Goal: Task Accomplishment & Management: Use online tool/utility

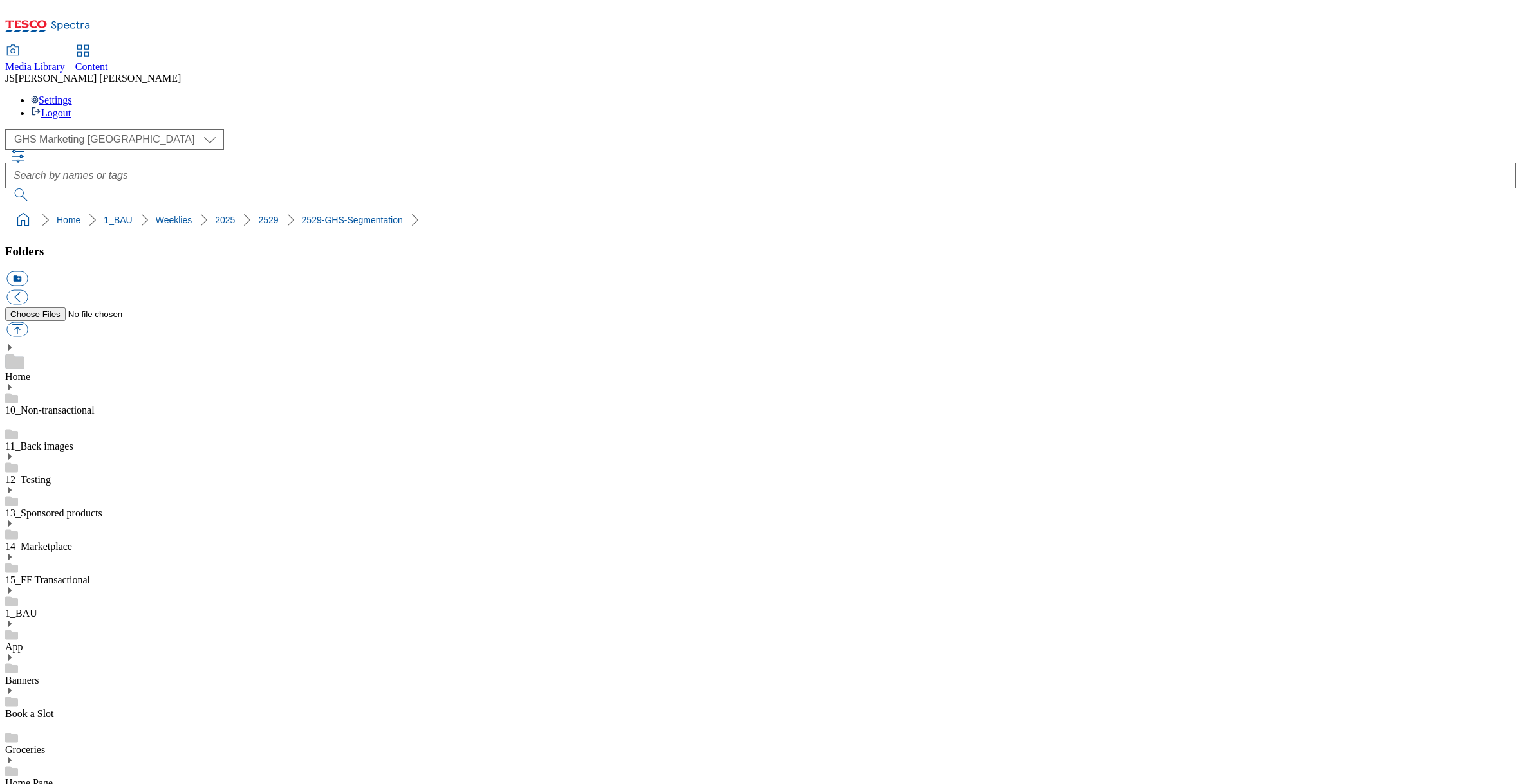
select select "flare-ghs-mktg"
click at [91, 43] on icon at bounding box center [84, 51] width 16 height 16
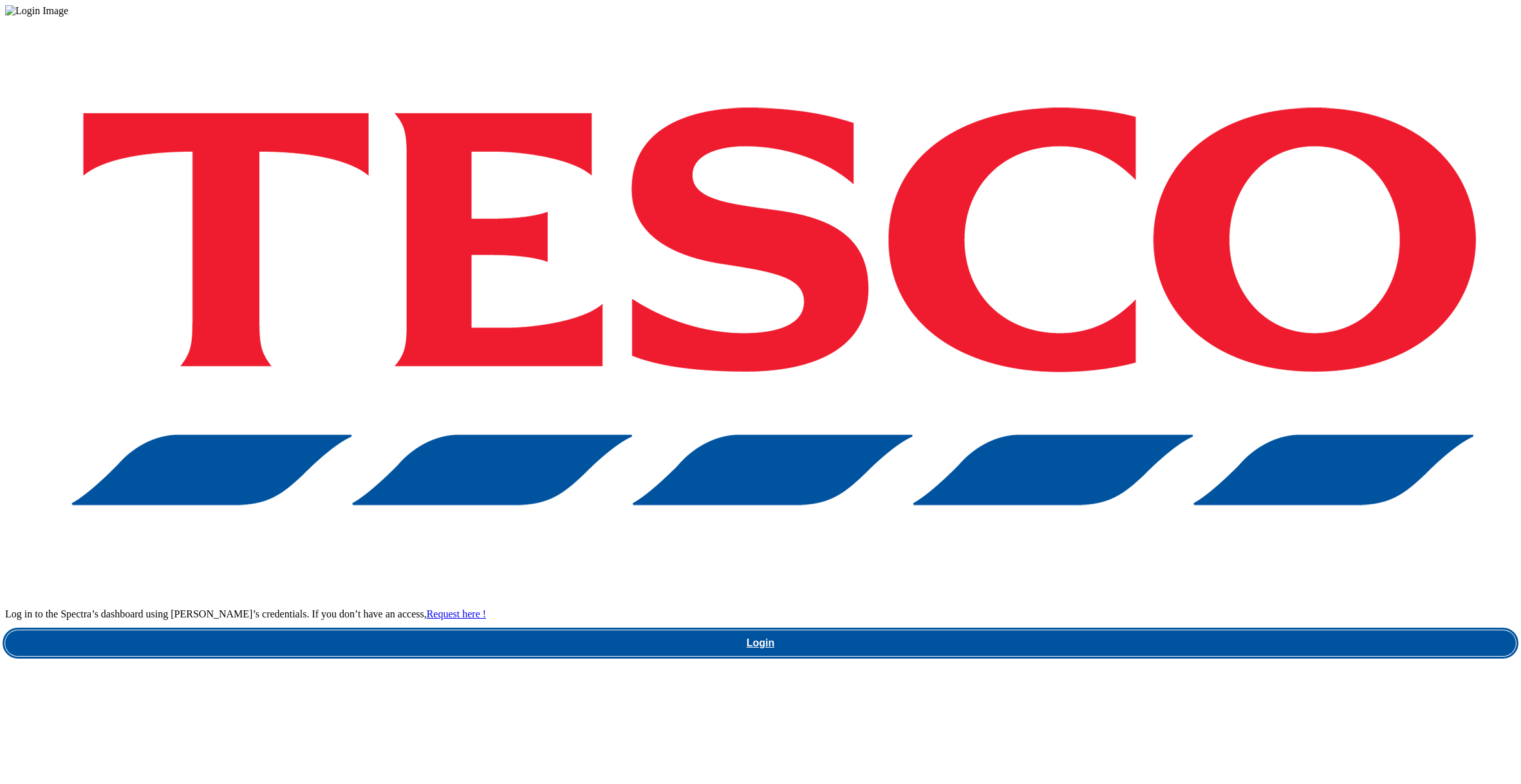
click at [1104, 631] on link "Login" at bounding box center [760, 644] width 1510 height 26
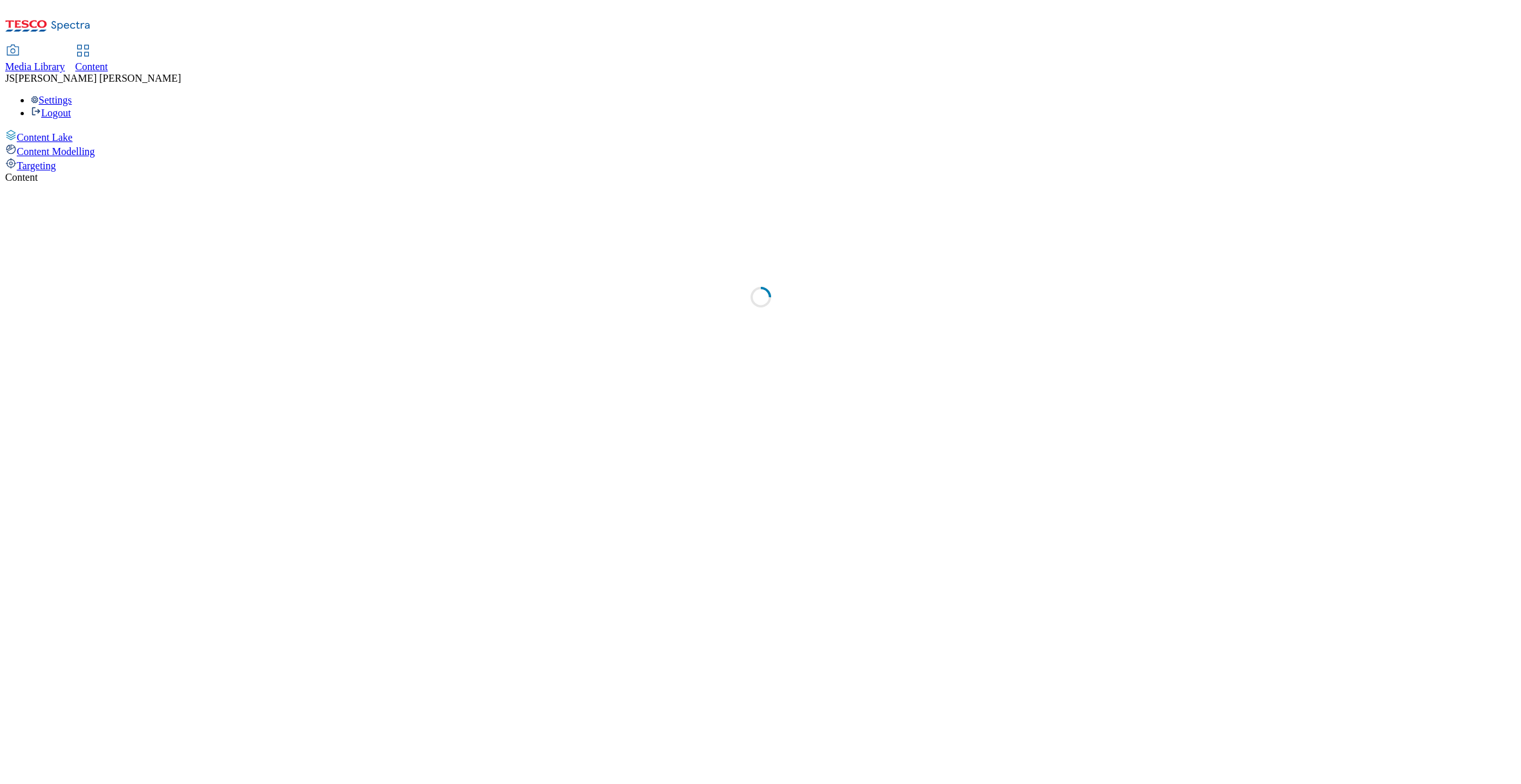
select select "phones-[GEOGRAPHIC_DATA]"
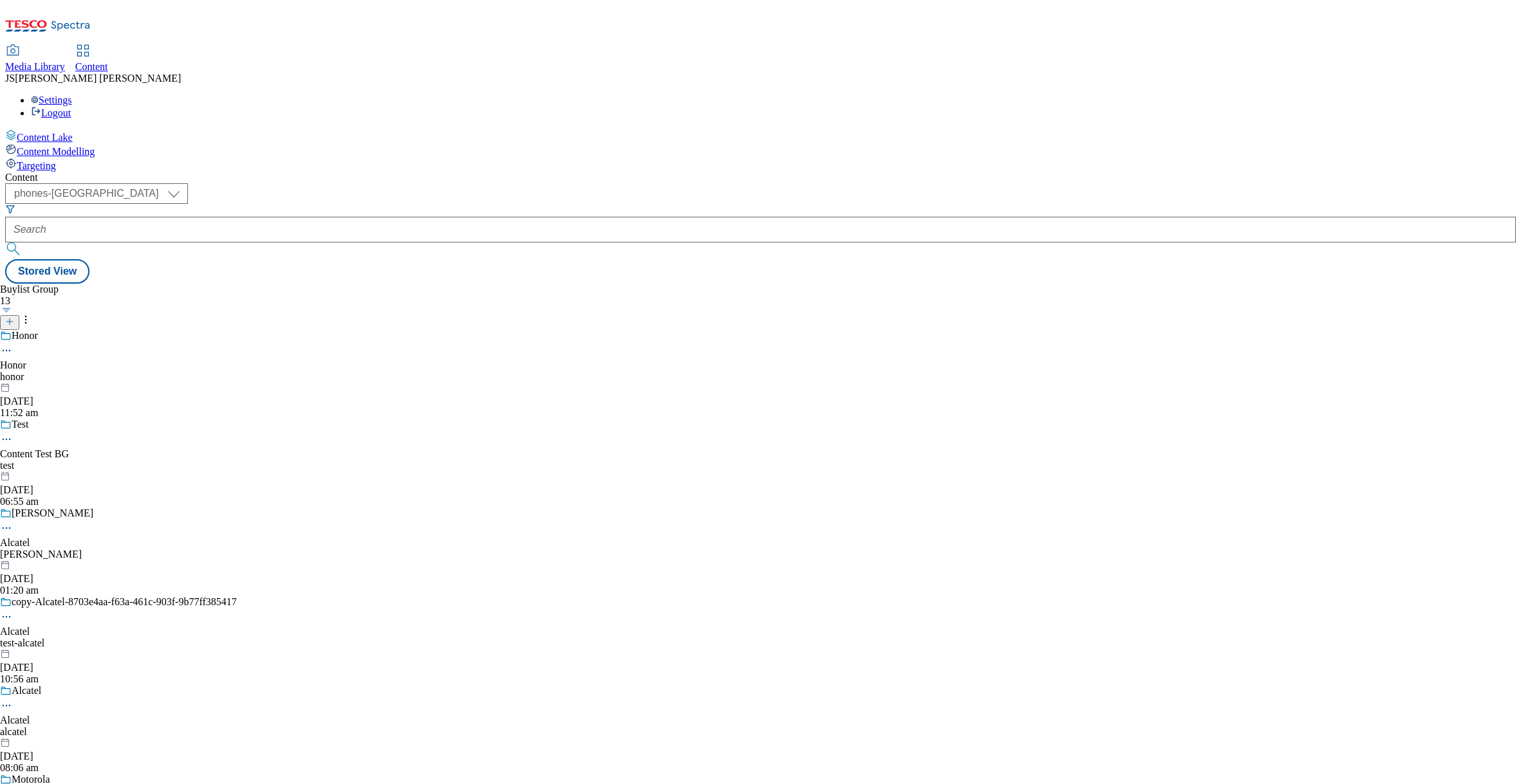
click at [52, 160] on span "Targeting" at bounding box center [36, 165] width 39 height 11
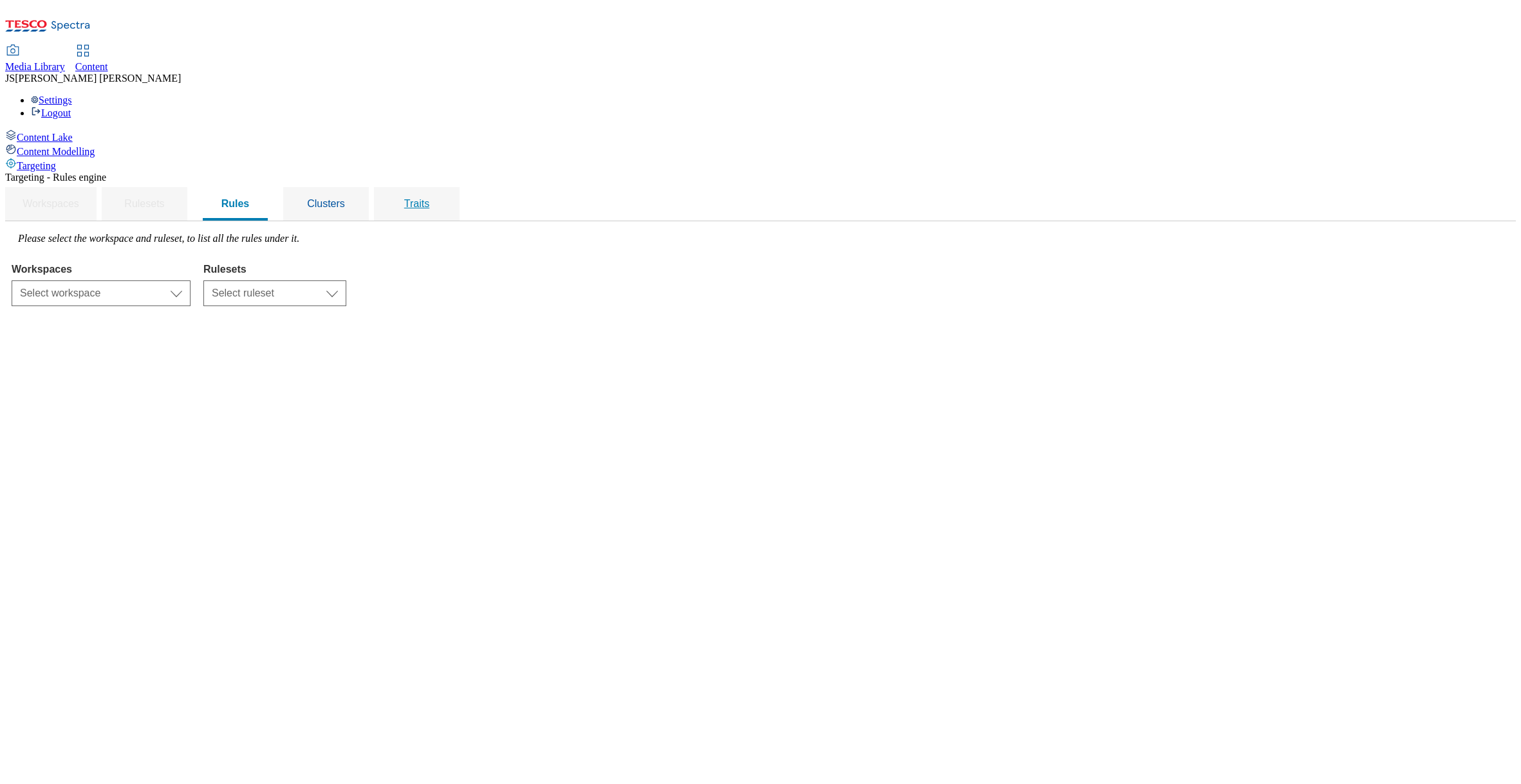
click at [429, 198] on span "Traits" at bounding box center [416, 203] width 25 height 11
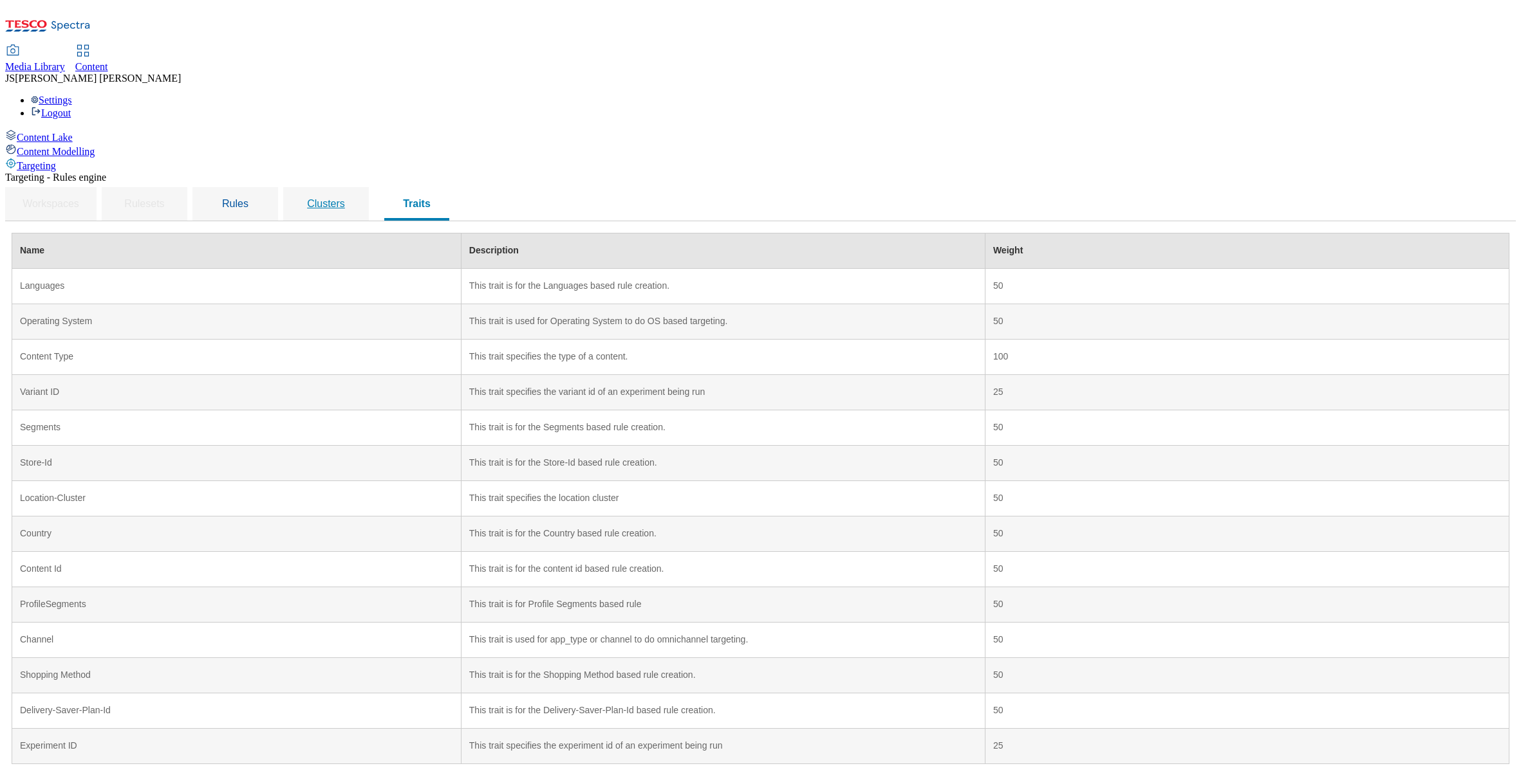
click at [345, 198] on span "Clusters" at bounding box center [326, 203] width 38 height 11
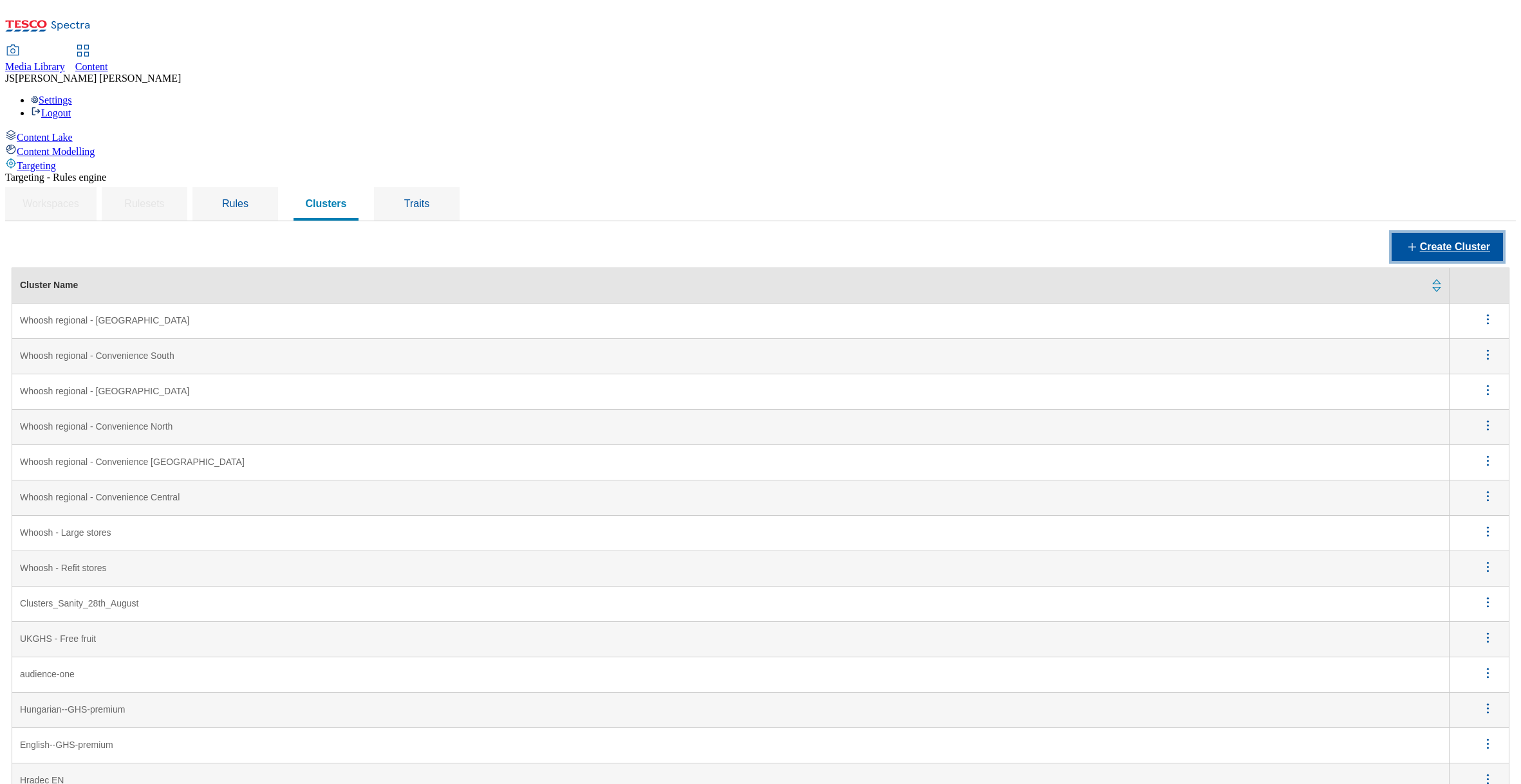
click at [1439, 233] on button "Create Cluster" at bounding box center [1447, 247] width 111 height 28
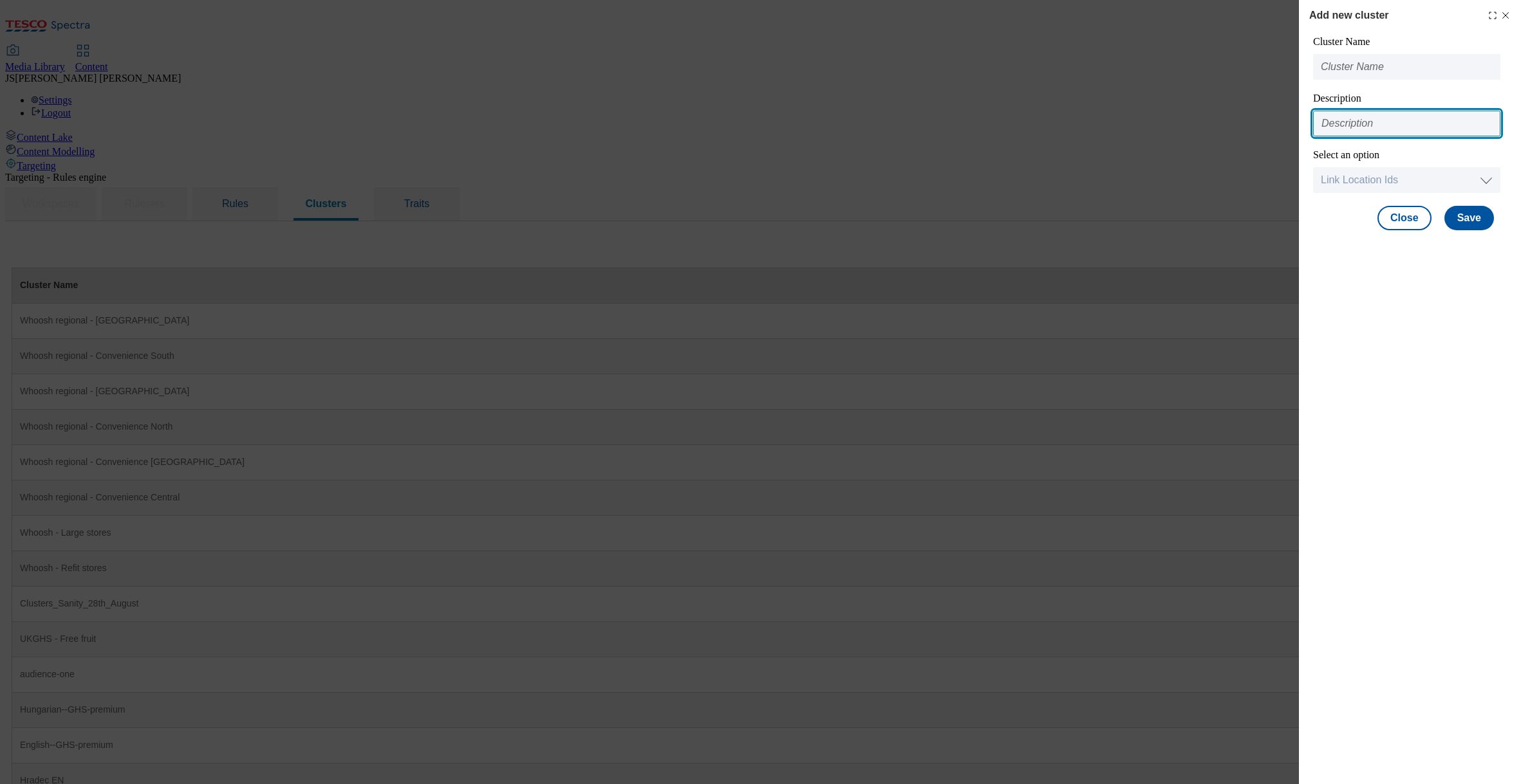
click at [1338, 118] on input "Modal" at bounding box center [1407, 123] width 187 height 26
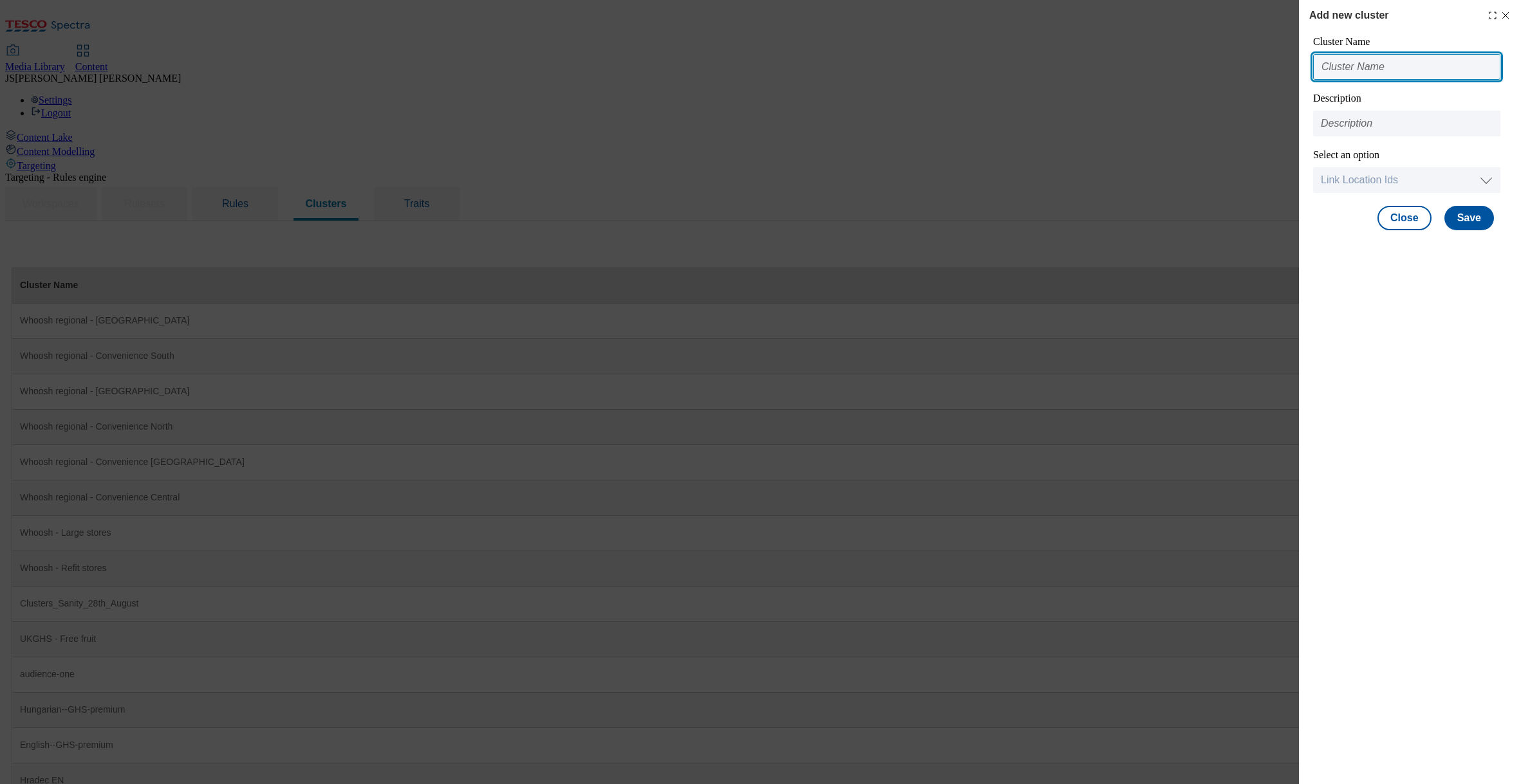
click at [1337, 74] on input "Modal" at bounding box center [1407, 67] width 187 height 26
type input "Whoosh - Refit stores - Southwark Superstore"
click at [1437, 323] on div "Add new cluster Cluster Name Whoosh - Refit stores - Southwark Superstore Descr…" at bounding box center [1410, 392] width 222 height 784
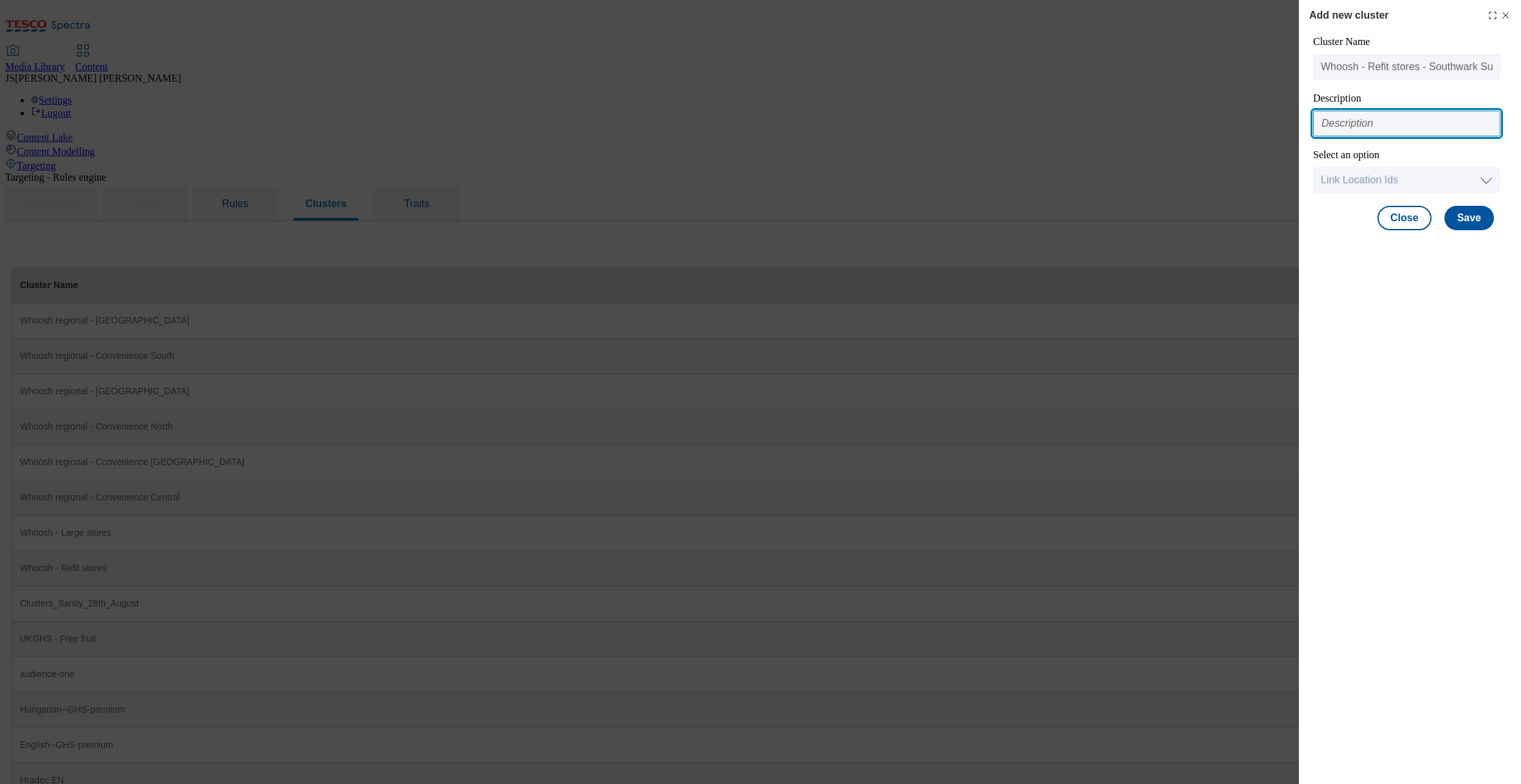
click at [1352, 118] on input "Modal" at bounding box center [1407, 123] width 187 height 26
click at [1442, 124] on input "Targeting Whoosh stores undergoing refit" at bounding box center [1407, 123] width 187 height 26
click at [1413, 126] on input "Targeting Whoosh stores undergoing refit" at bounding box center [1407, 123] width 187 height 26
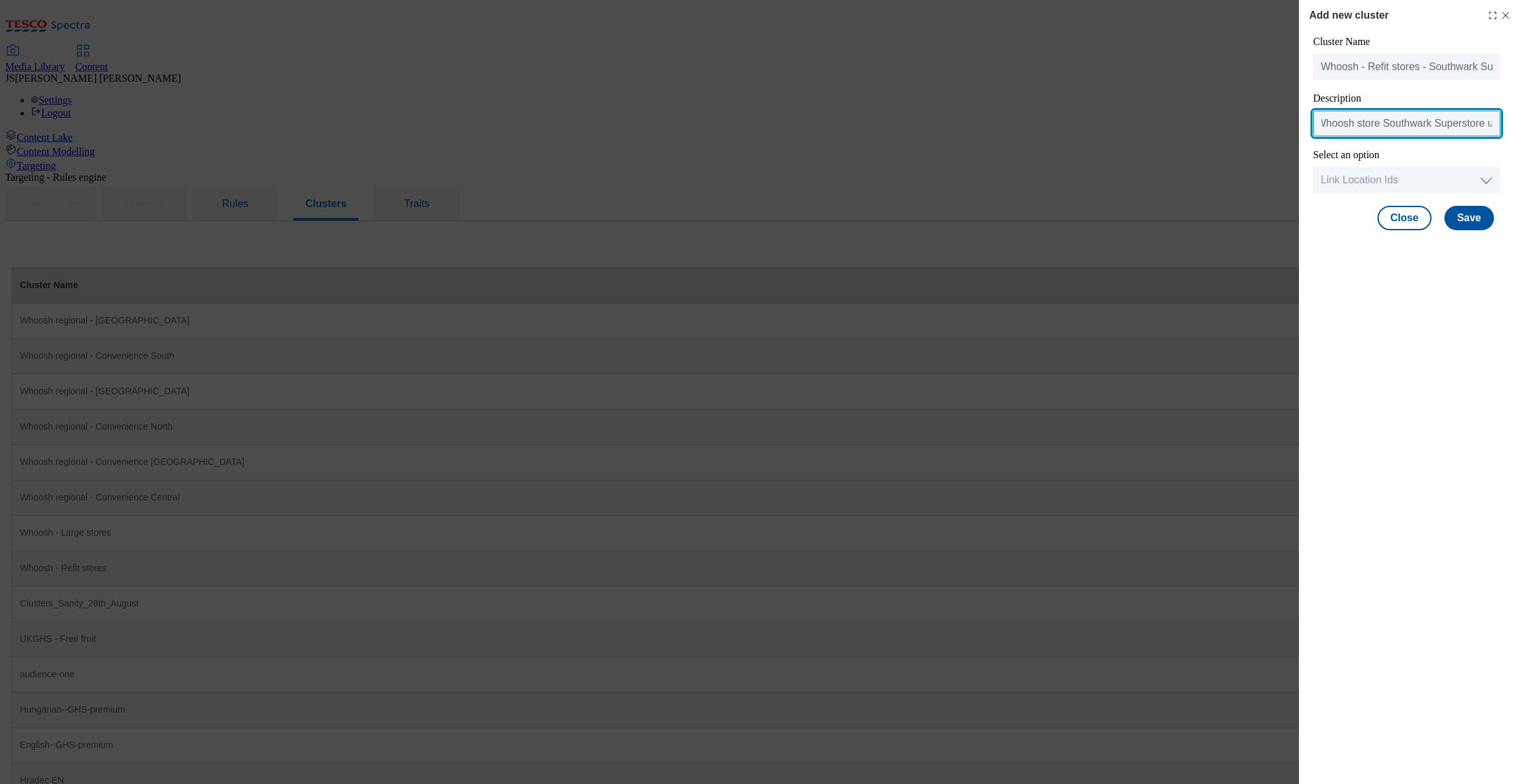
click at [1383, 123] on input "Targeting Whoosh store Southwark Superstore undergoing refit" at bounding box center [1407, 123] width 187 height 26
type input "Targeting Whoosh Southwark Superstore undergoing refit"
click at [1418, 270] on div "Add new cluster Cluster Name Whoosh - Refit stores - Southwark Superstore Descr…" at bounding box center [1410, 392] width 222 height 784
click at [1374, 182] on select "Link Location Ids Choose location from table Add Bulk Location UUIDs" at bounding box center [1407, 180] width 187 height 26
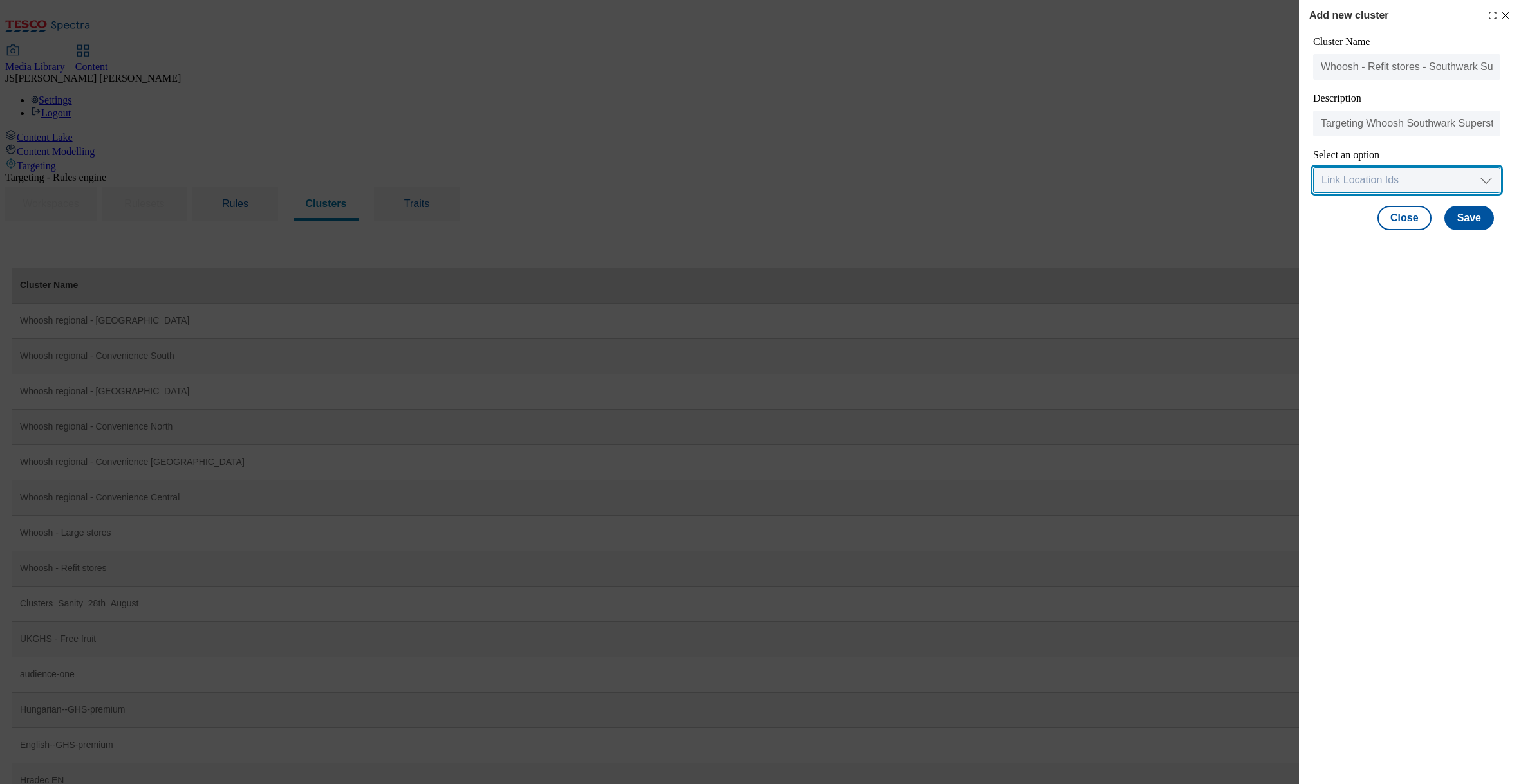
select select "input_uuid"
click at [1313, 168] on select "Link Location Ids Choose location from table Add Bulk Location UUIDs" at bounding box center [1407, 180] width 187 height 26
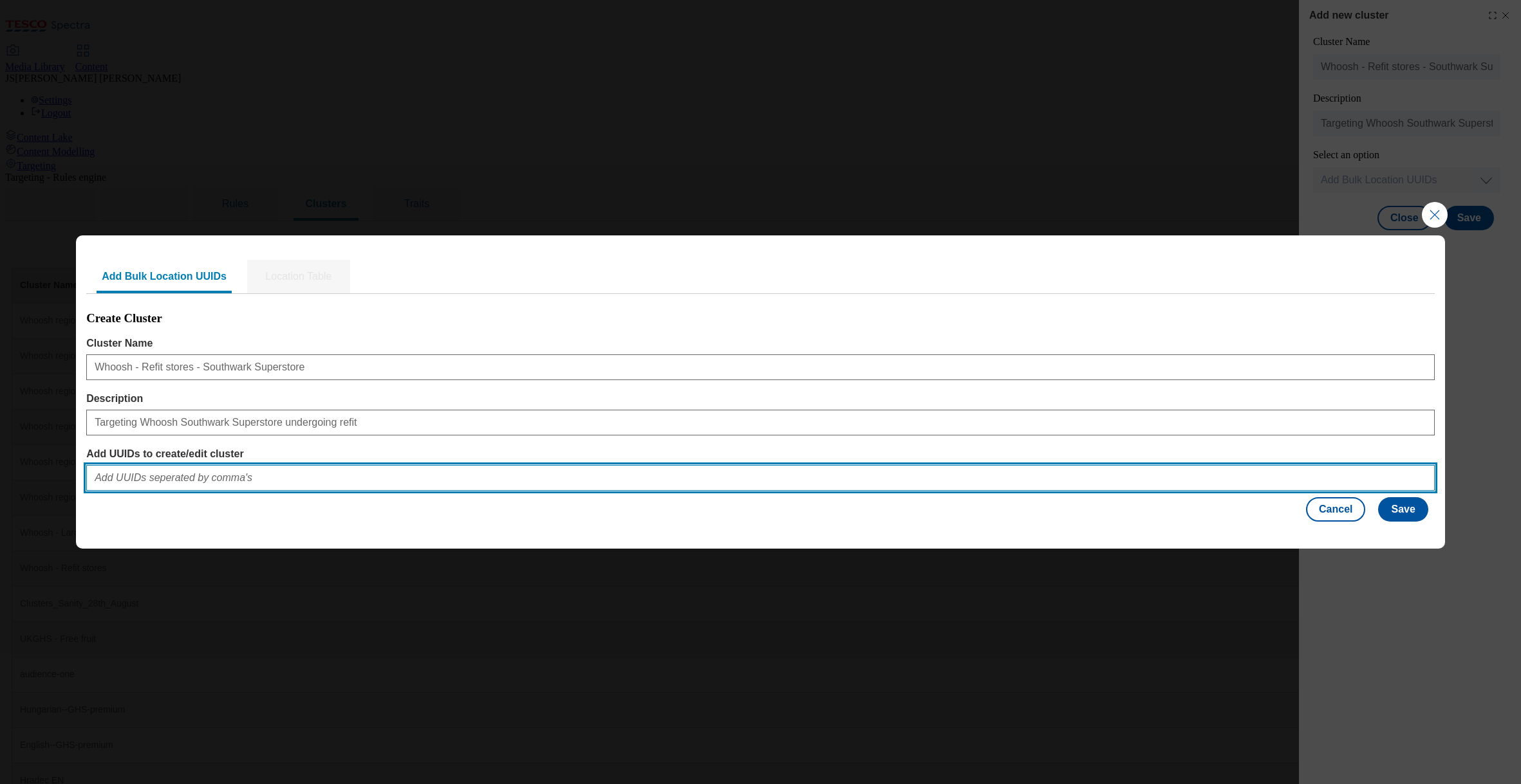
click at [157, 482] on input "Add UUIDs to create/edit cluster" at bounding box center [760, 478] width 1348 height 26
paste input "ab02413e-a31f-4832-8b9d-9d4ffaa92ae5"
type input "ab02413e-a31f-4832-8b9d-9d4ffaa92ae5"
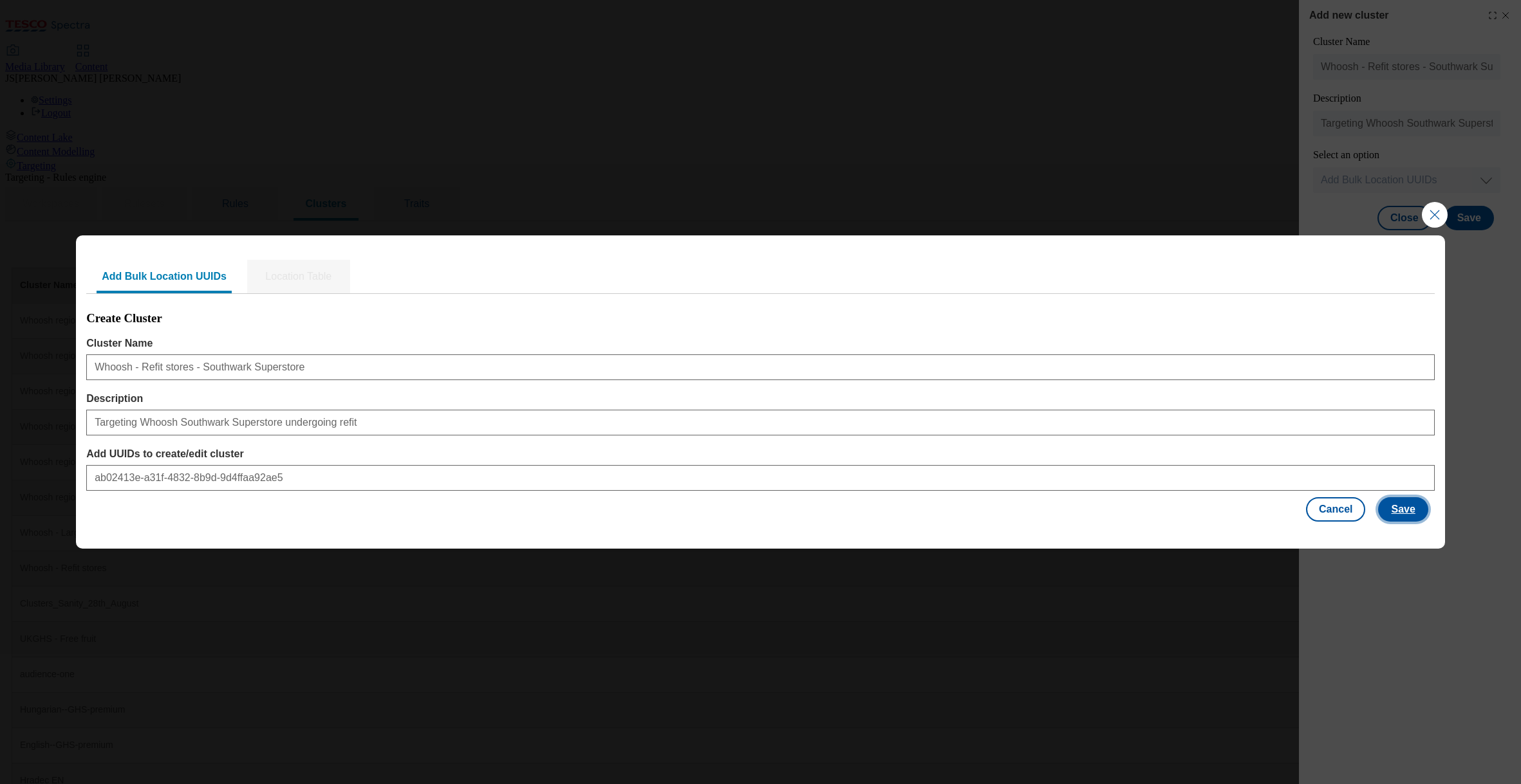
click at [1405, 510] on button "Save" at bounding box center [1403, 509] width 50 height 25
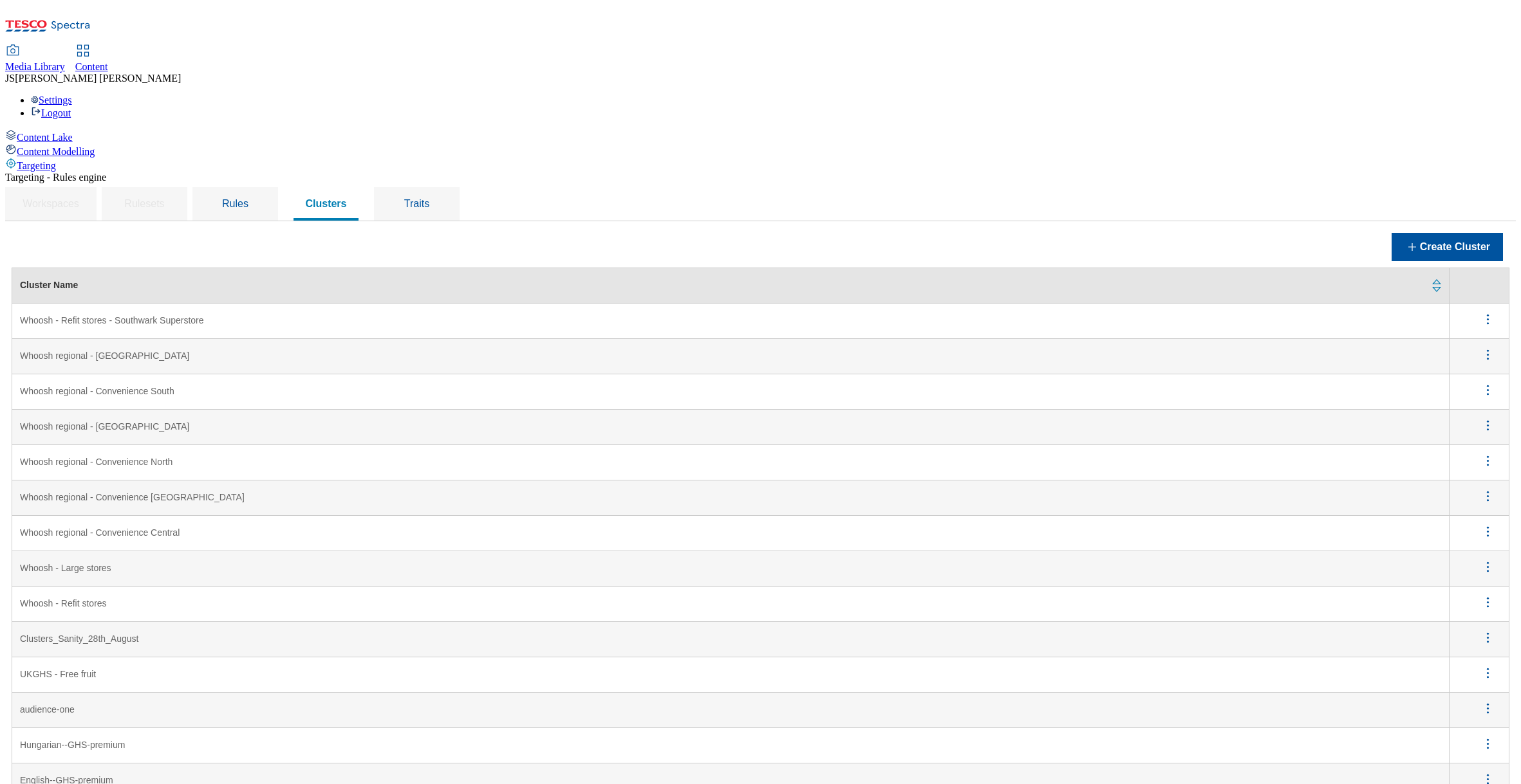
click at [1494, 311] on icon "menus" at bounding box center [1487, 319] width 16 height 16
click at [1477, 331] on span "Edit" at bounding box center [1469, 336] width 15 height 10
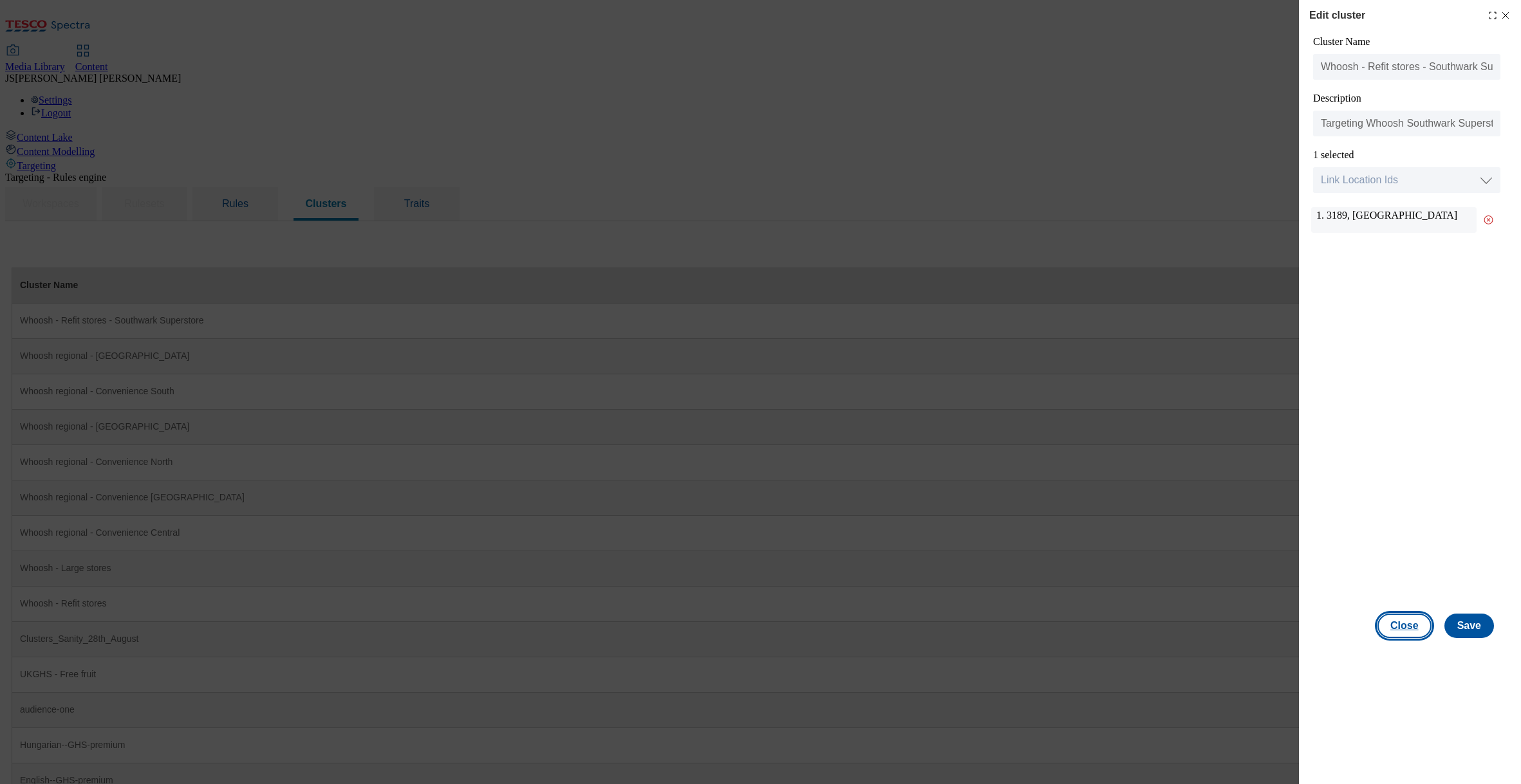
click at [1415, 630] on button "Close" at bounding box center [1404, 626] width 54 height 25
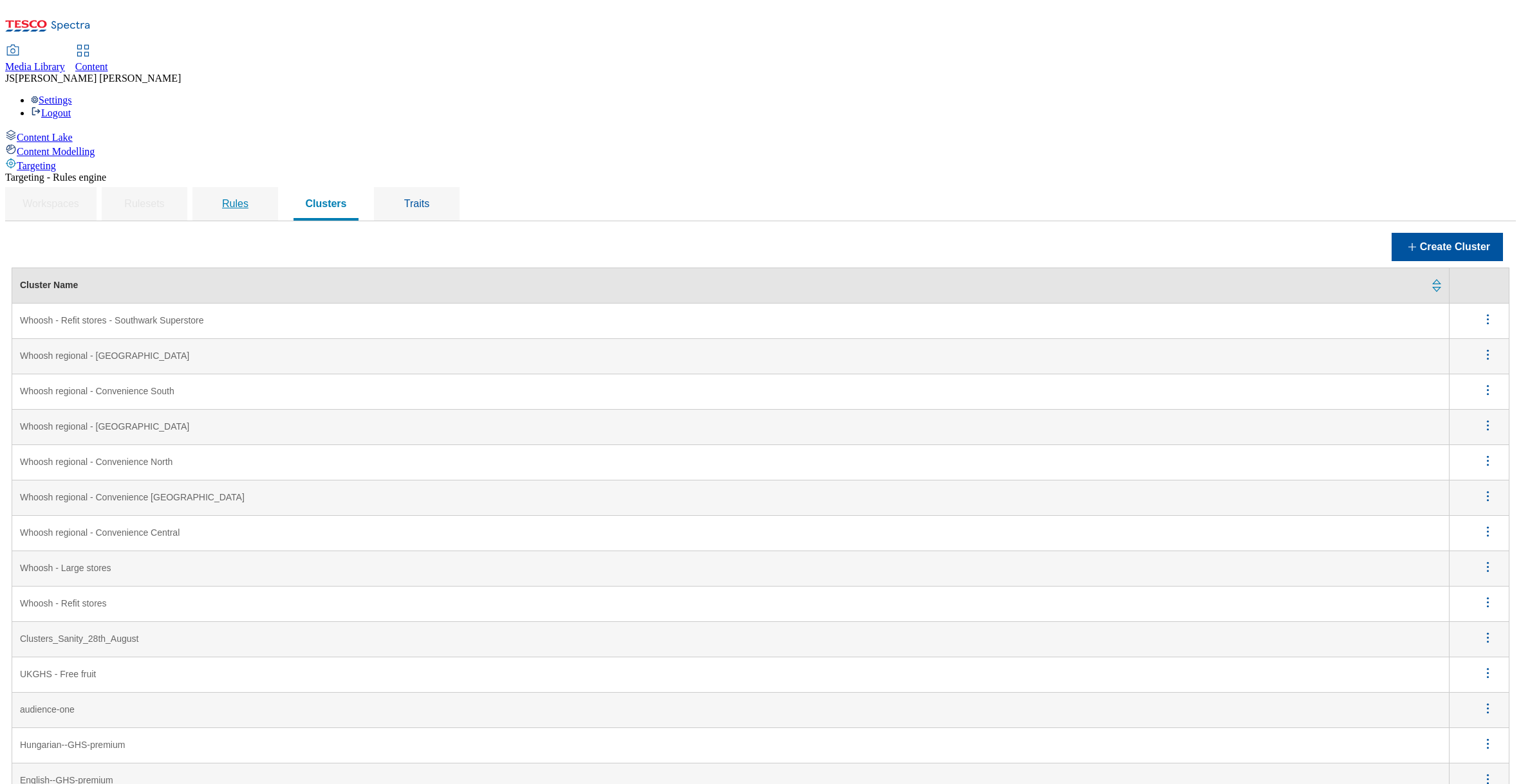
click at [249, 198] on span "Rules" at bounding box center [235, 203] width 27 height 11
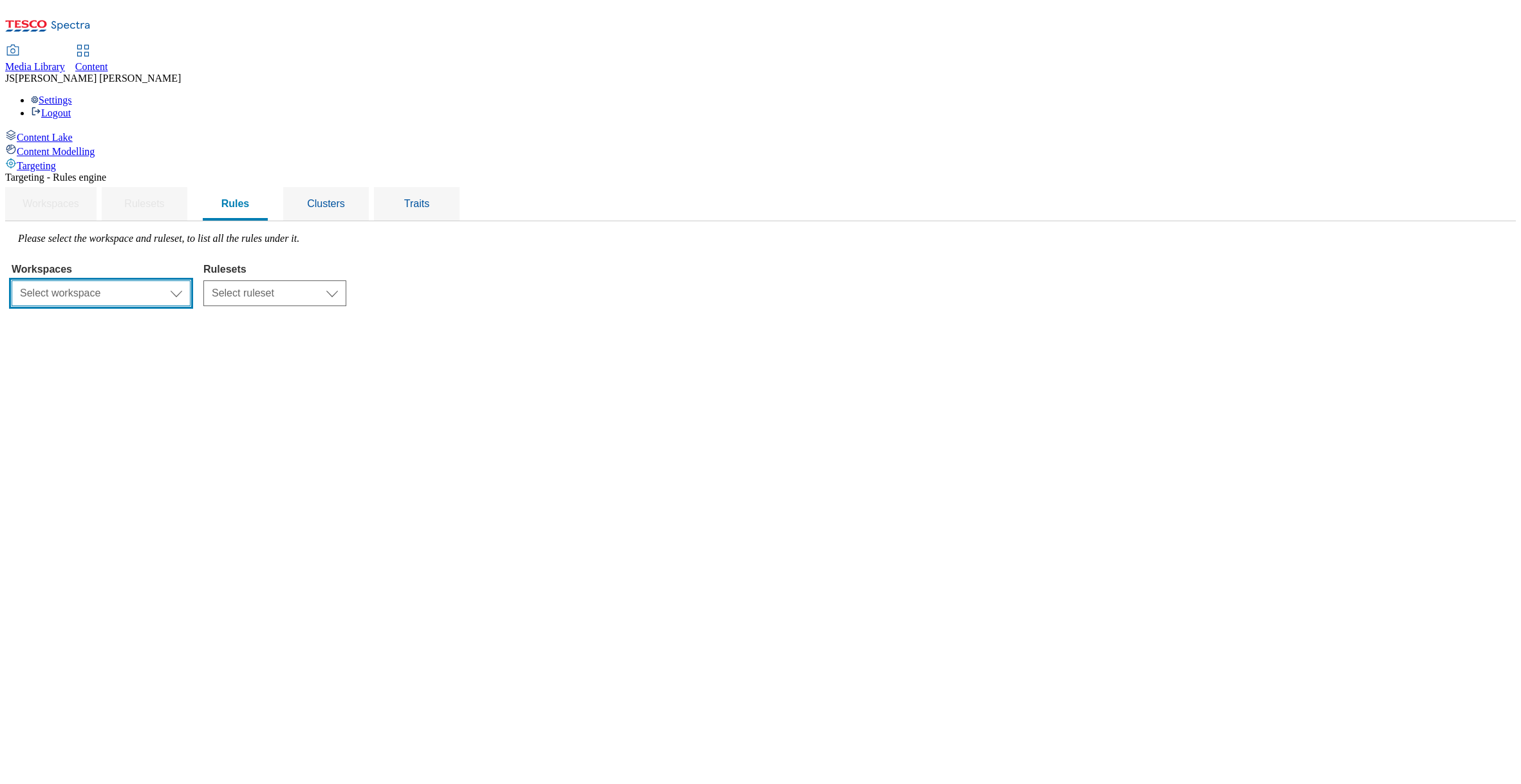
click at [190, 281] on select "Select workspace Content" at bounding box center [102, 294] width 179 height 26
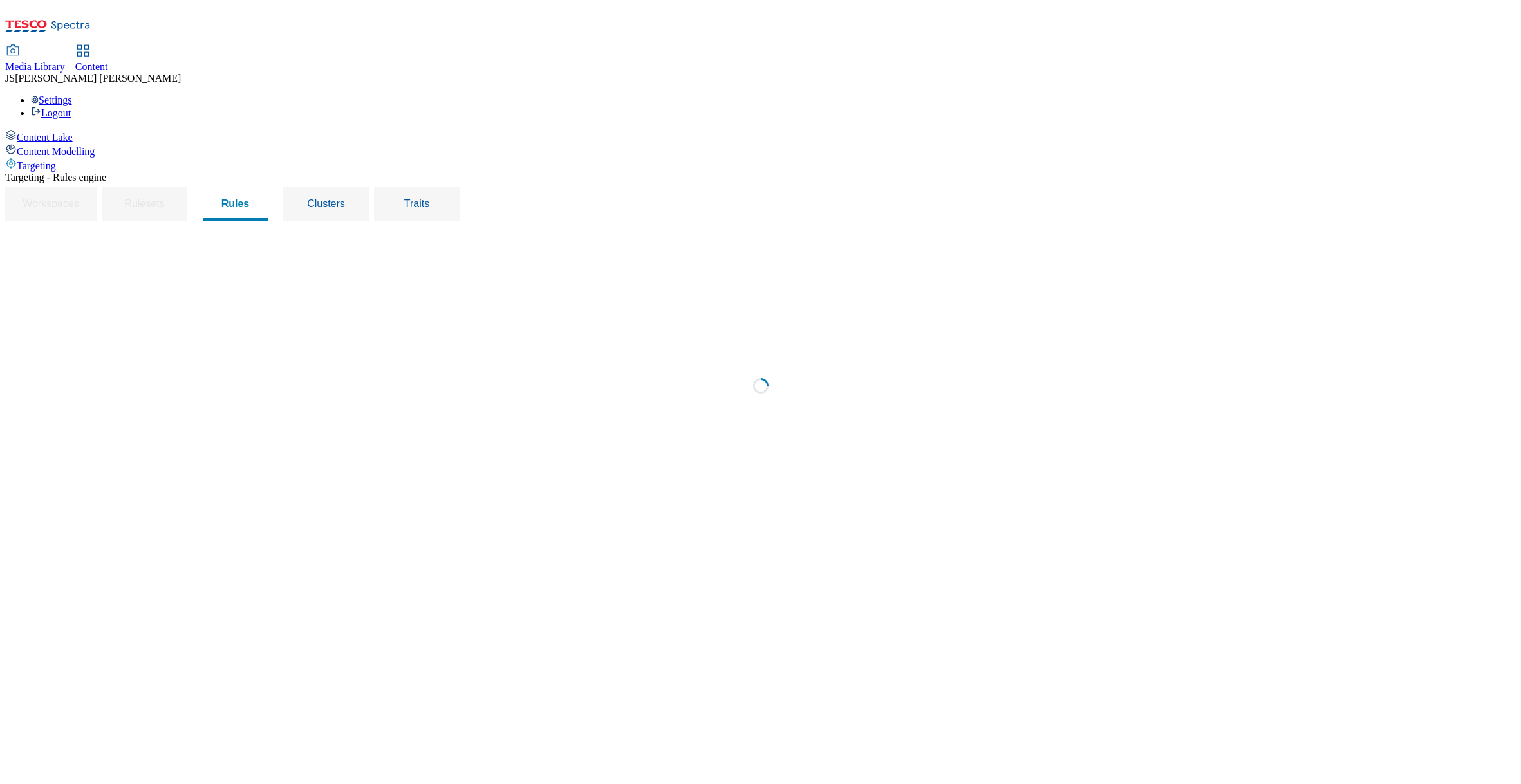
select select "f510054f-adaa-4692-b570-80fa3897127a"
click at [346, 281] on select "Select ruleset CZ HU ROI SK UK" at bounding box center [275, 294] width 143 height 26
select select "7f9e739d-6abb-424f-b94f-4b375a3fe6e0"
click at [346, 281] on select "Select ruleset CZ HU ROI SK UK" at bounding box center [275, 294] width 143 height 26
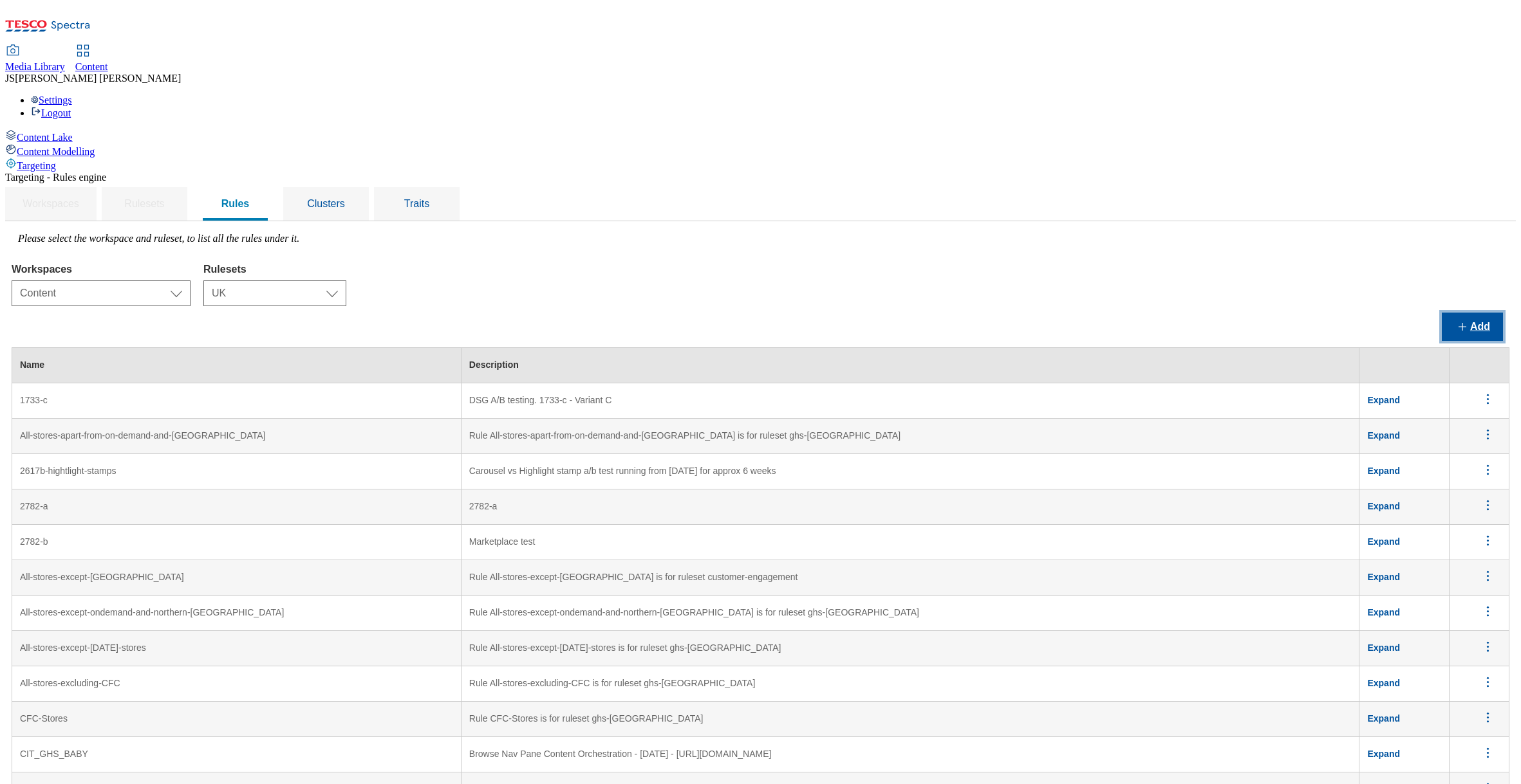
click at [1490, 312] on button "Add" at bounding box center [1471, 326] width 61 height 28
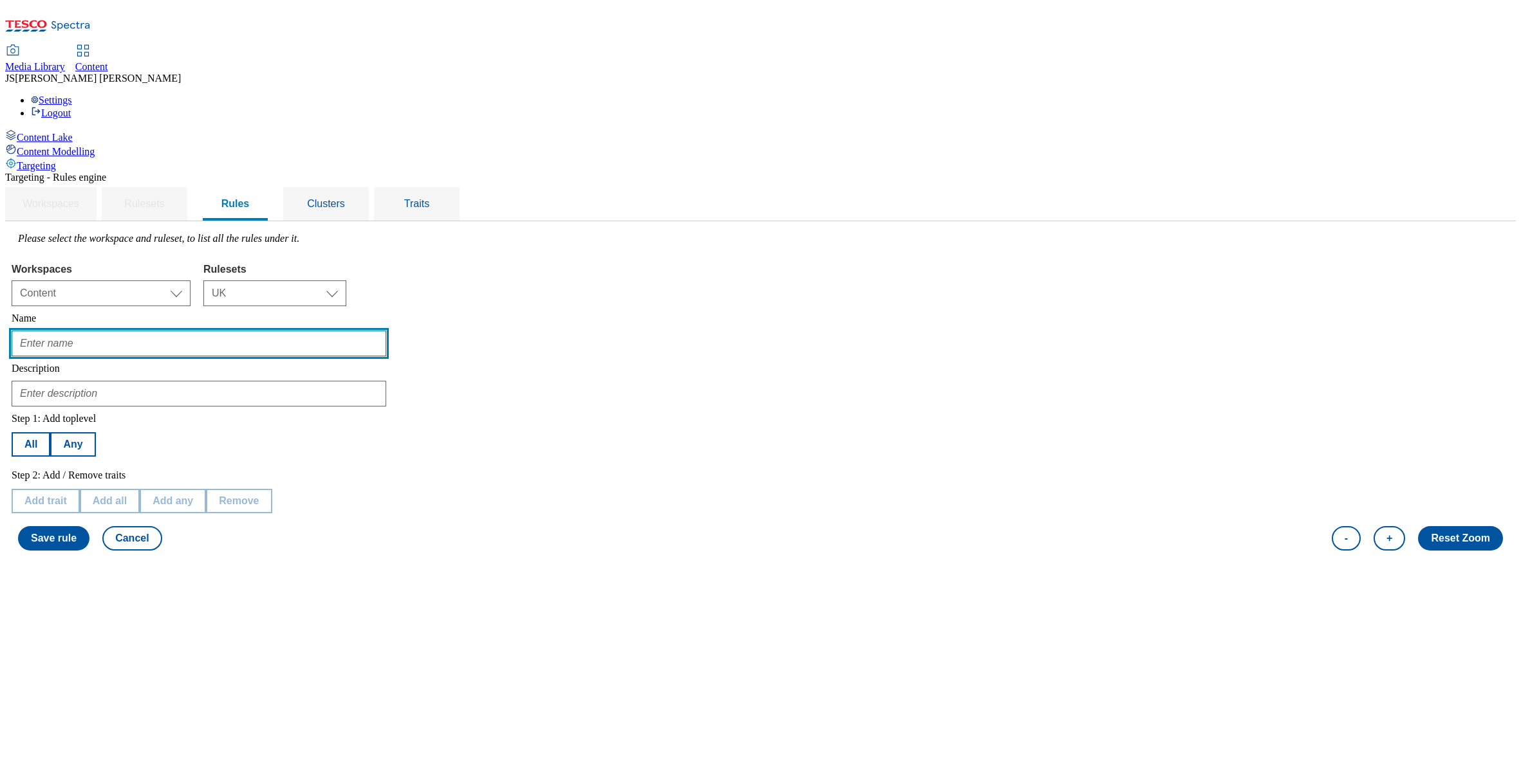
click at [219, 330] on input "text" at bounding box center [199, 343] width 374 height 26
type input "Whoosh - Refit - Southwark Superstore"
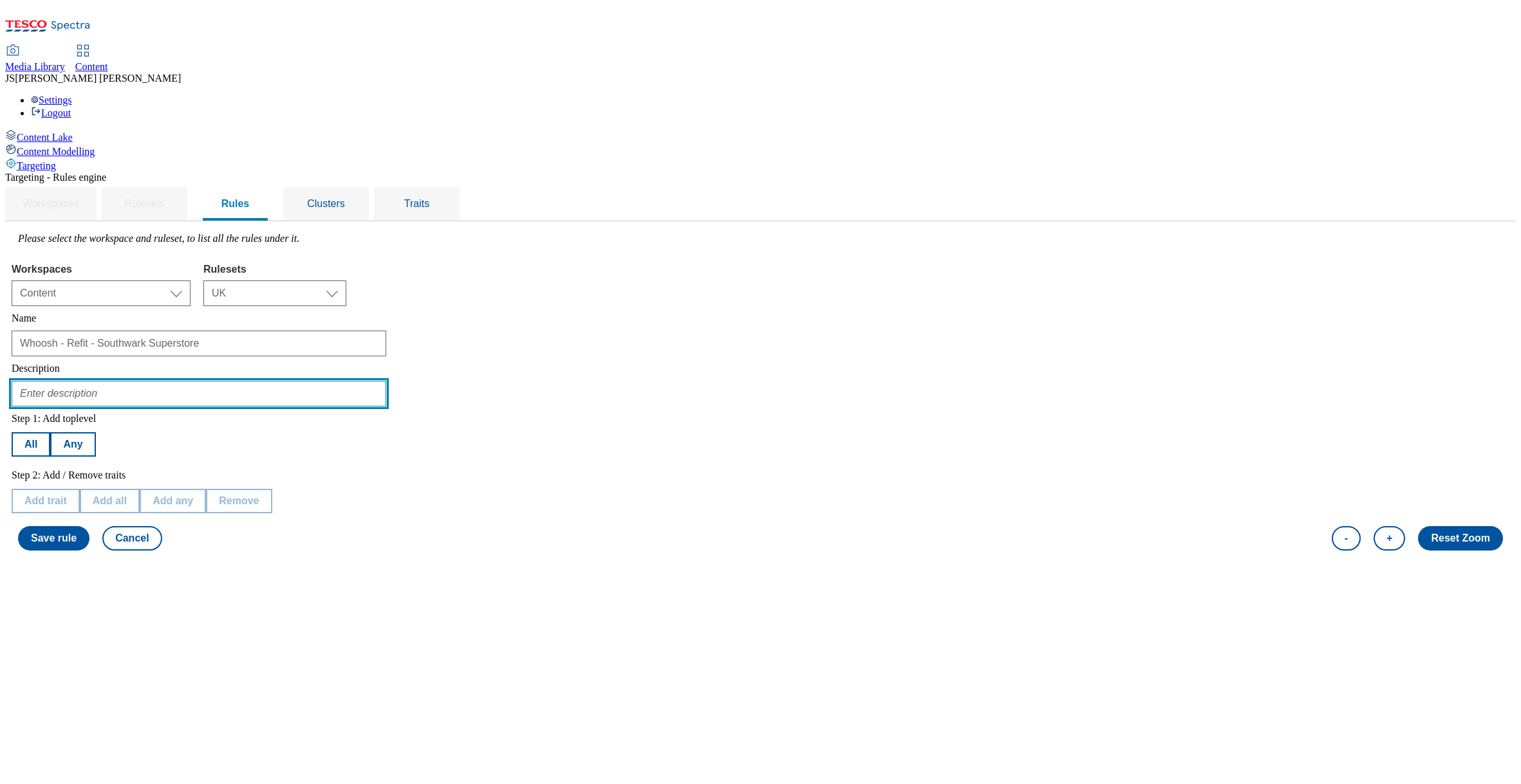
click at [228, 381] on input "text" at bounding box center [199, 394] width 374 height 26
type input "t"
type input "Targeting Whoosh Southwark Superstore undergoing refit"
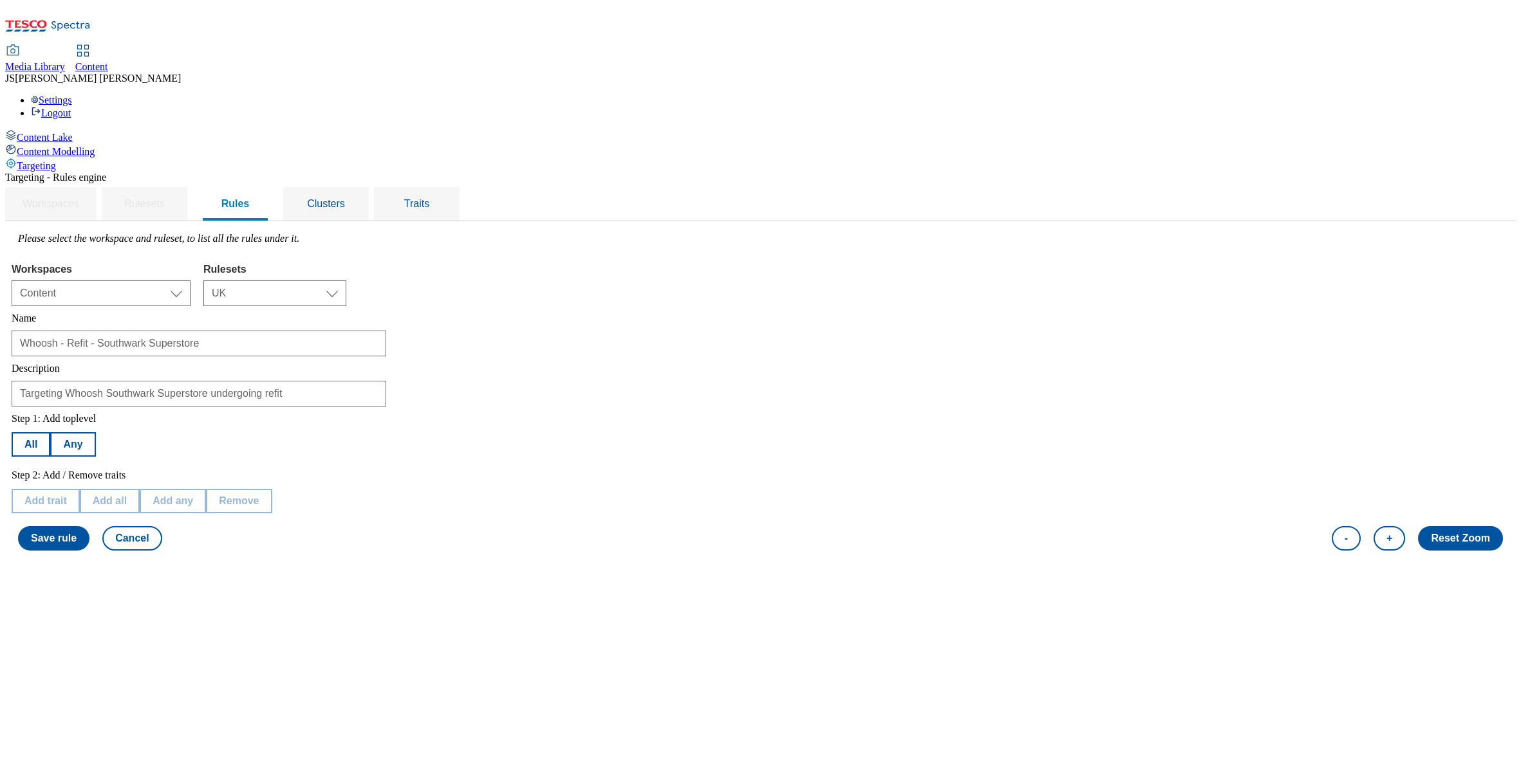
drag, startPoint x: 330, startPoint y: 335, endPoint x: 264, endPoint y: 338, distance: 66.1
click at [272, 413] on div "Step 1: Add toplevel All Any" at bounding box center [142, 435] width 261 height 44
click at [50, 432] on button "All" at bounding box center [31, 444] width 39 height 25
click at [80, 489] on button "Add trait" at bounding box center [46, 500] width 69 height 25
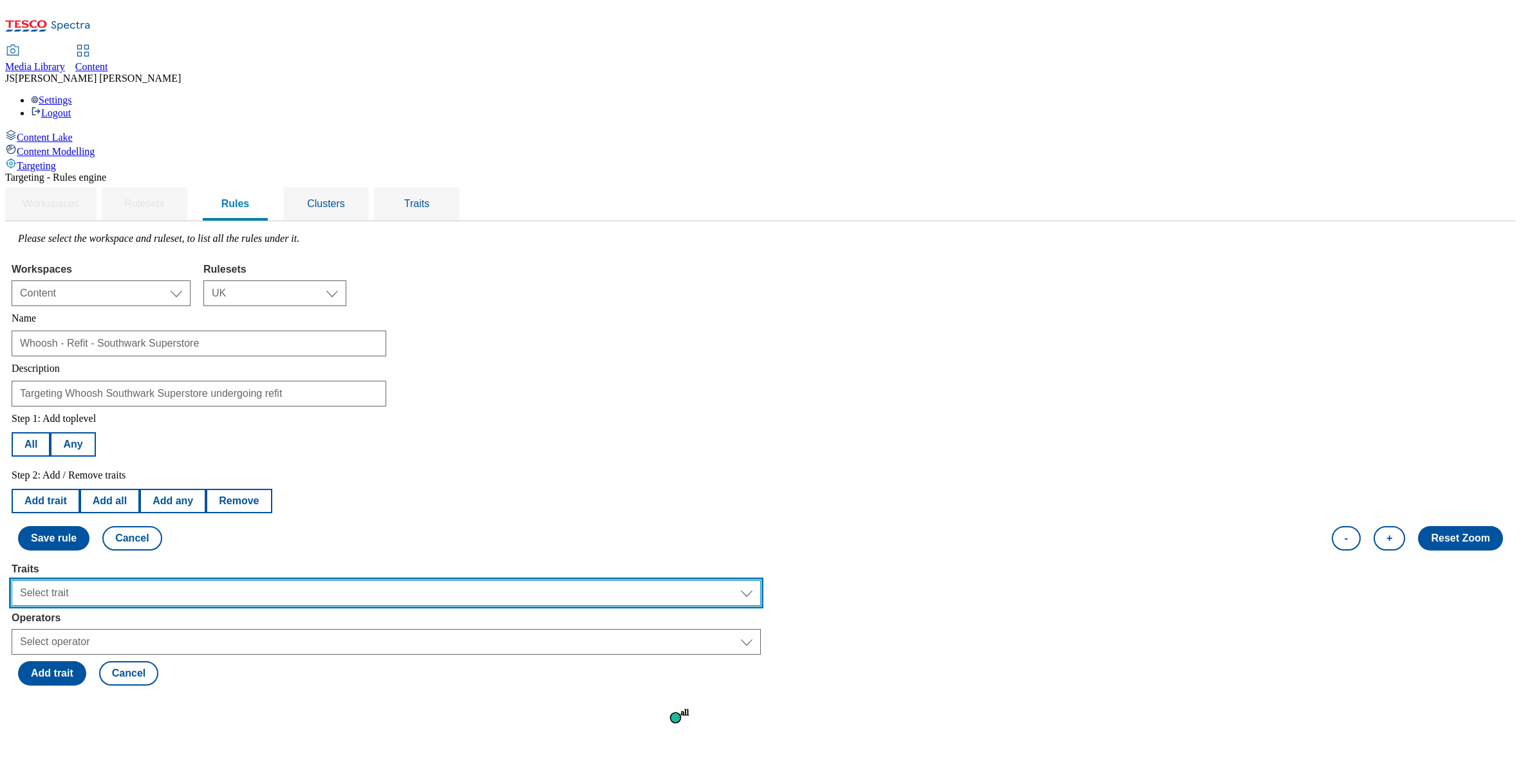
click at [233, 580] on select "Select trait Languages Operating System Content Type Variant ID Segments Channe…" at bounding box center [386, 593] width 749 height 26
select select "shoppingMethods"
click at [174, 580] on select "Select trait Languages Operating System Content Type Variant ID Segments Channe…" at bounding box center [386, 593] width 749 height 26
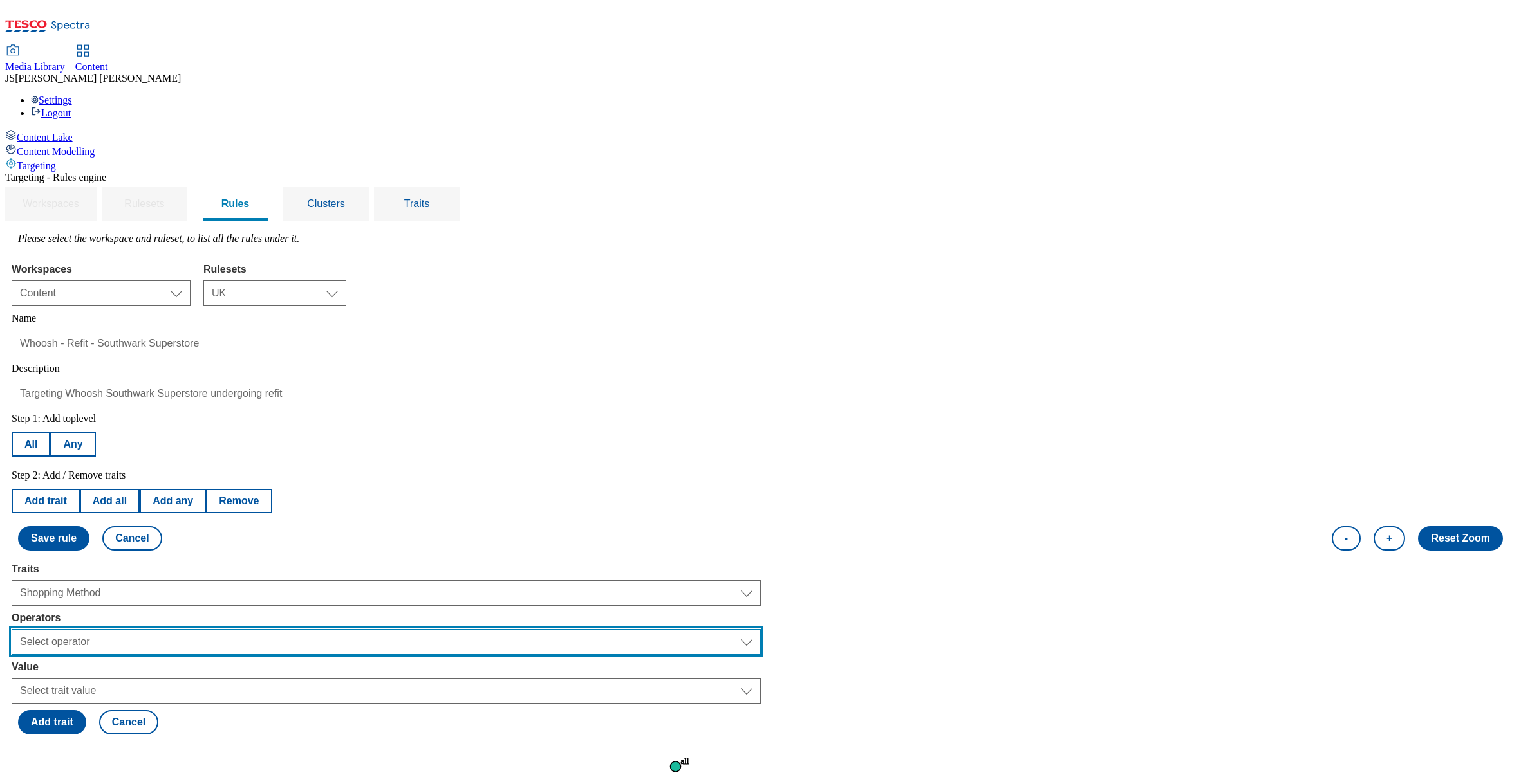
click at [218, 629] on select "Select operator Equals to Not Contains Not Equals Contains" at bounding box center [386, 642] width 749 height 26
select select "equals"
click at [174, 629] on select "Select operator Equals to Not Contains Not Equals Contains" at bounding box center [386, 642] width 749 height 26
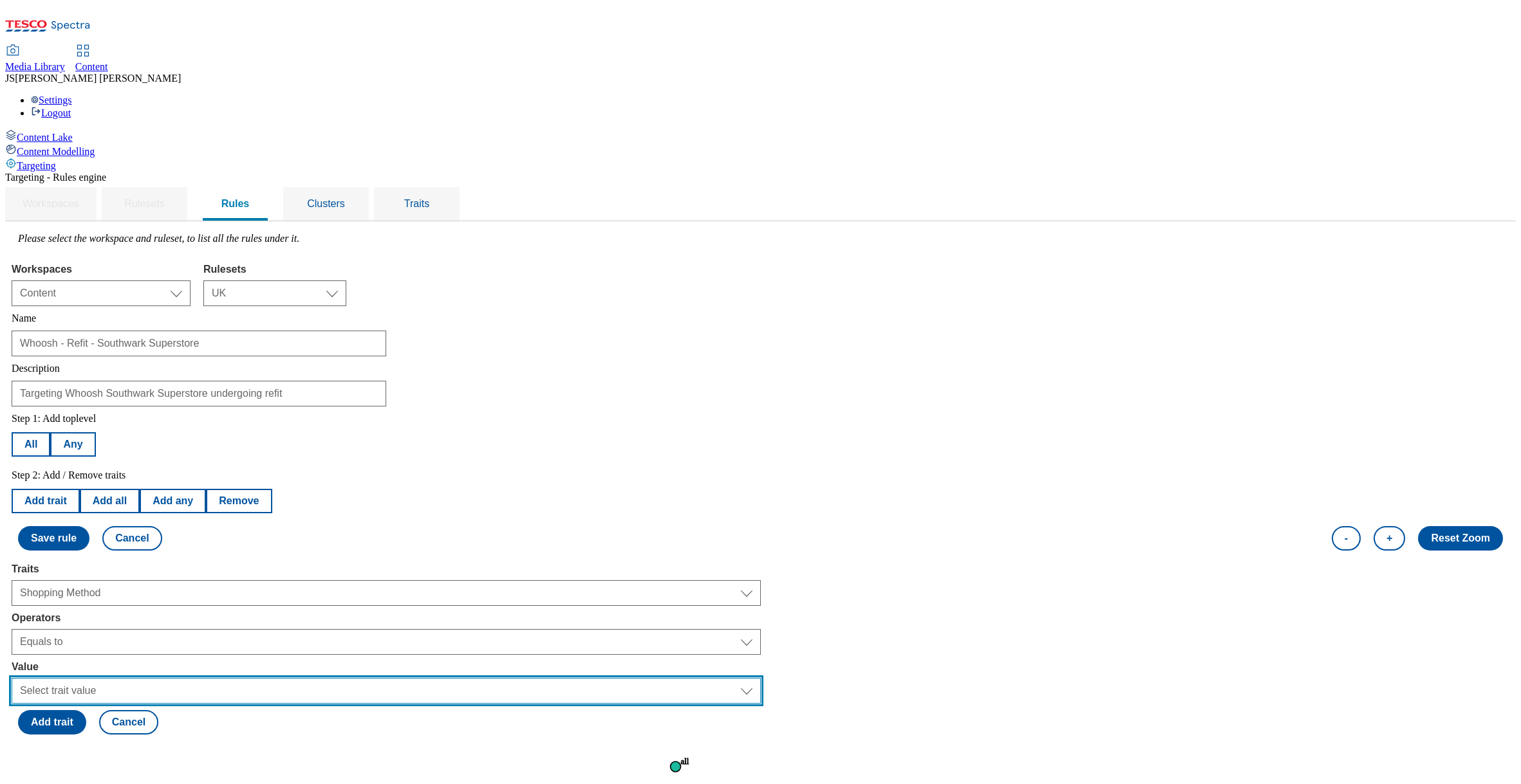
click at [214, 678] on select "Select trait value On-demand On-demand 2 Delivery Click and collect" at bounding box center [386, 690] width 749 height 26
select select "ondemand"
click at [174, 678] on select "Select trait value On-demand On-demand 2 Delivery Click and collect" at bounding box center [386, 690] width 749 height 26
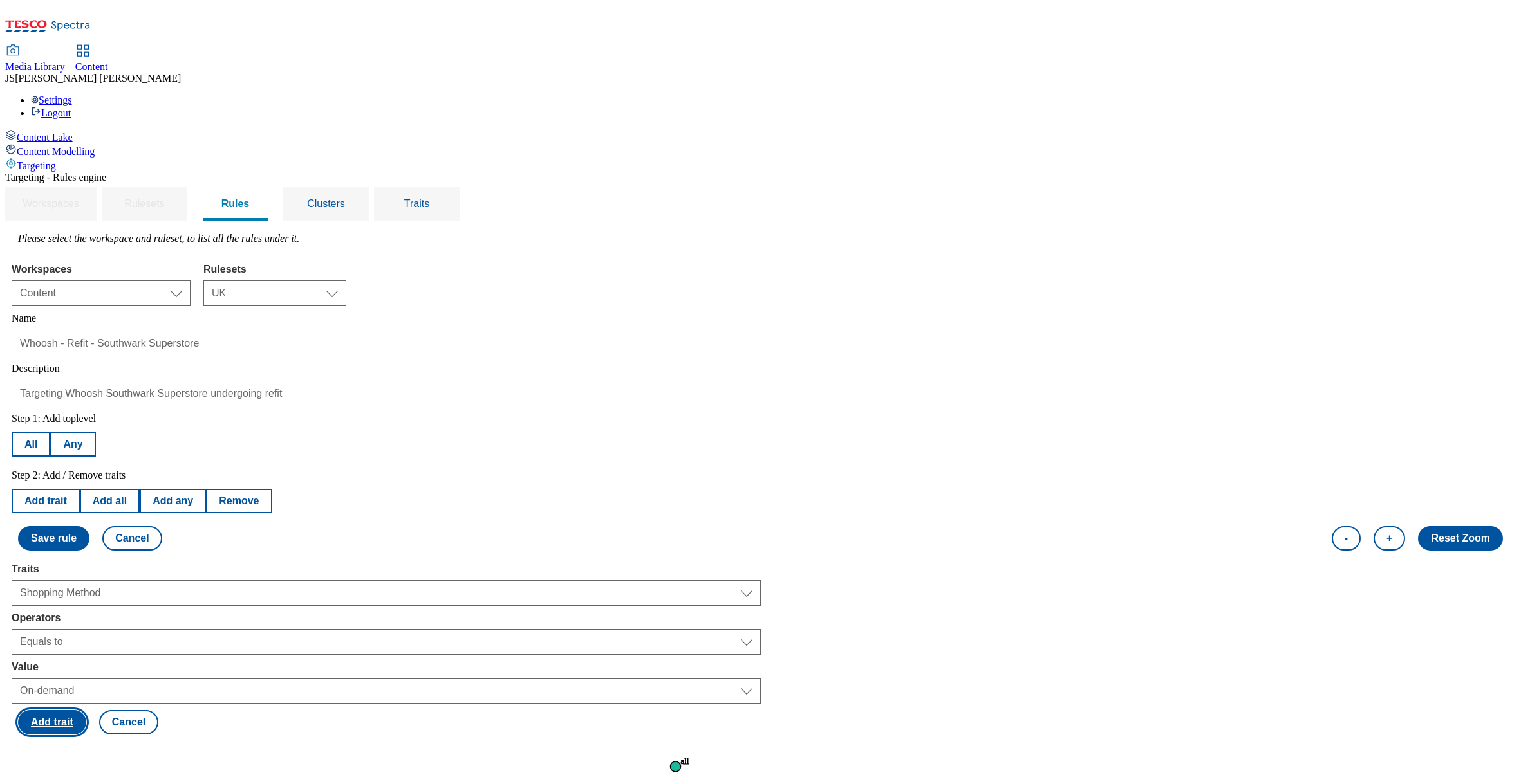
click at [87, 710] on button "Add trait" at bounding box center [52, 722] width 69 height 25
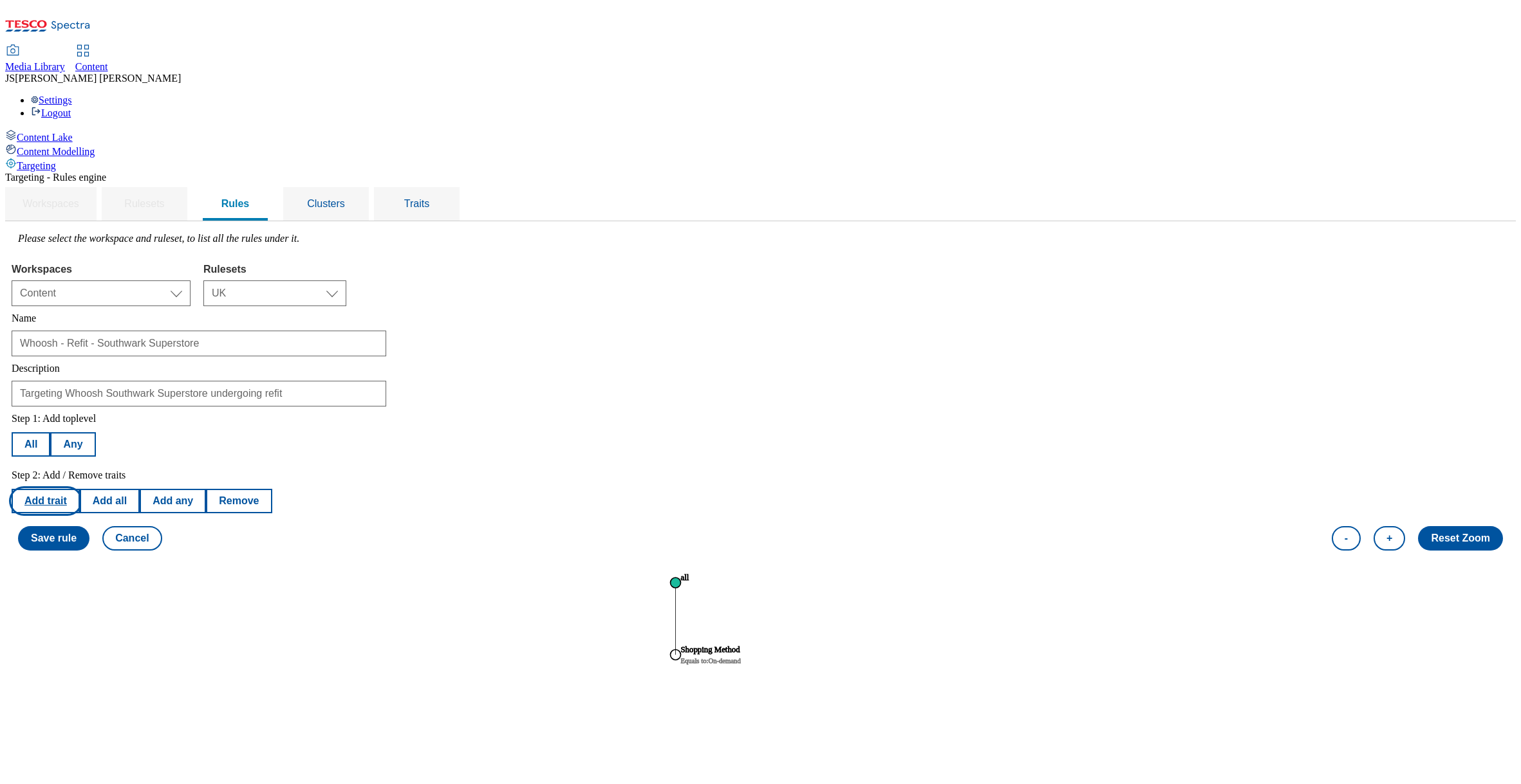
click at [80, 489] on button "Add trait" at bounding box center [46, 500] width 69 height 25
select select "shoppingMethods"
select select "equals"
select select "ondemand"
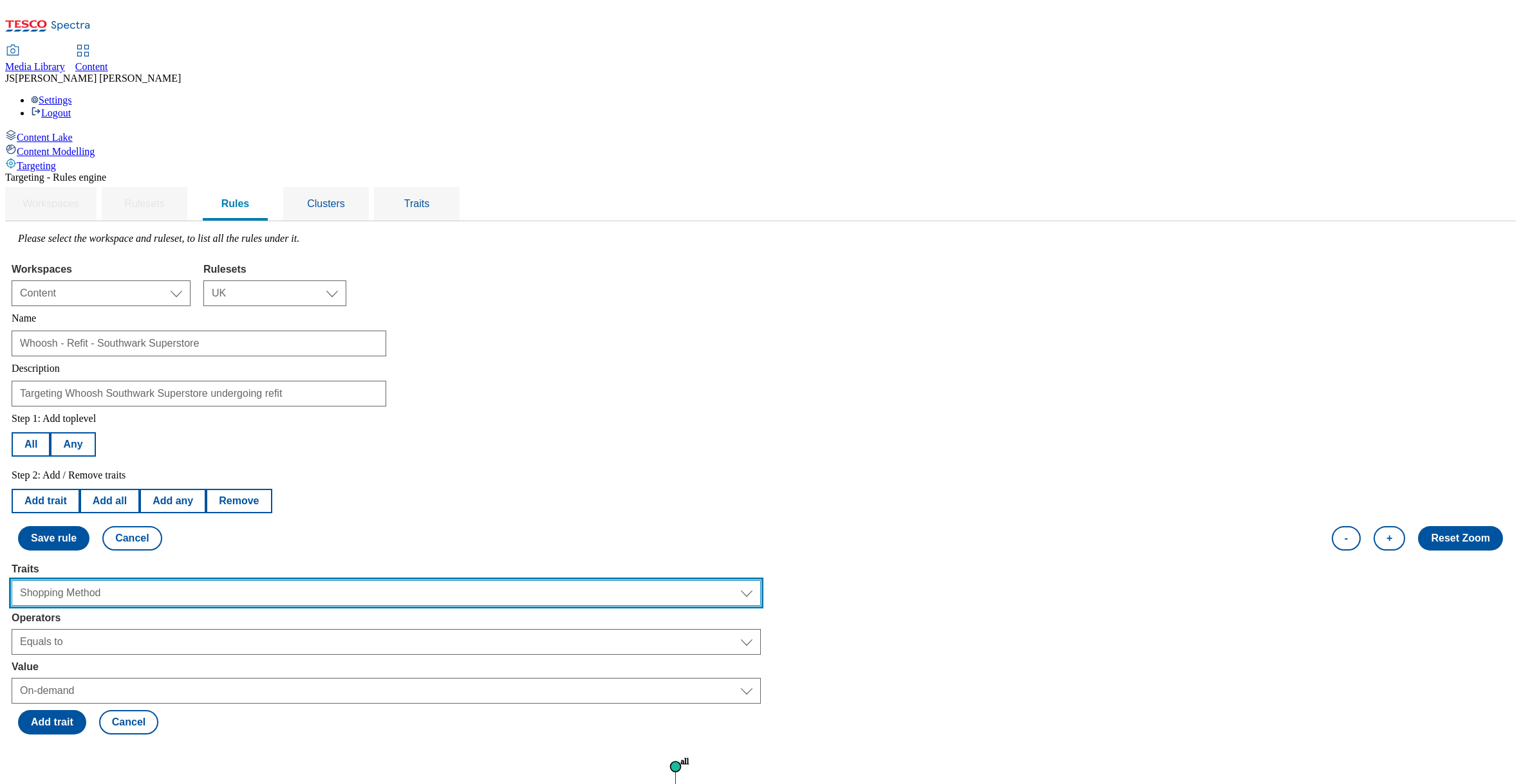
click at [219, 580] on select "Select trait Languages Operating System Content Type Variant ID Segments Channe…" at bounding box center [386, 593] width 749 height 26
select select "locationCluster"
click at [174, 580] on select "Select trait Languages Operating System Content Type Variant ID Segments Channe…" at bounding box center [386, 593] width 749 height 26
select select
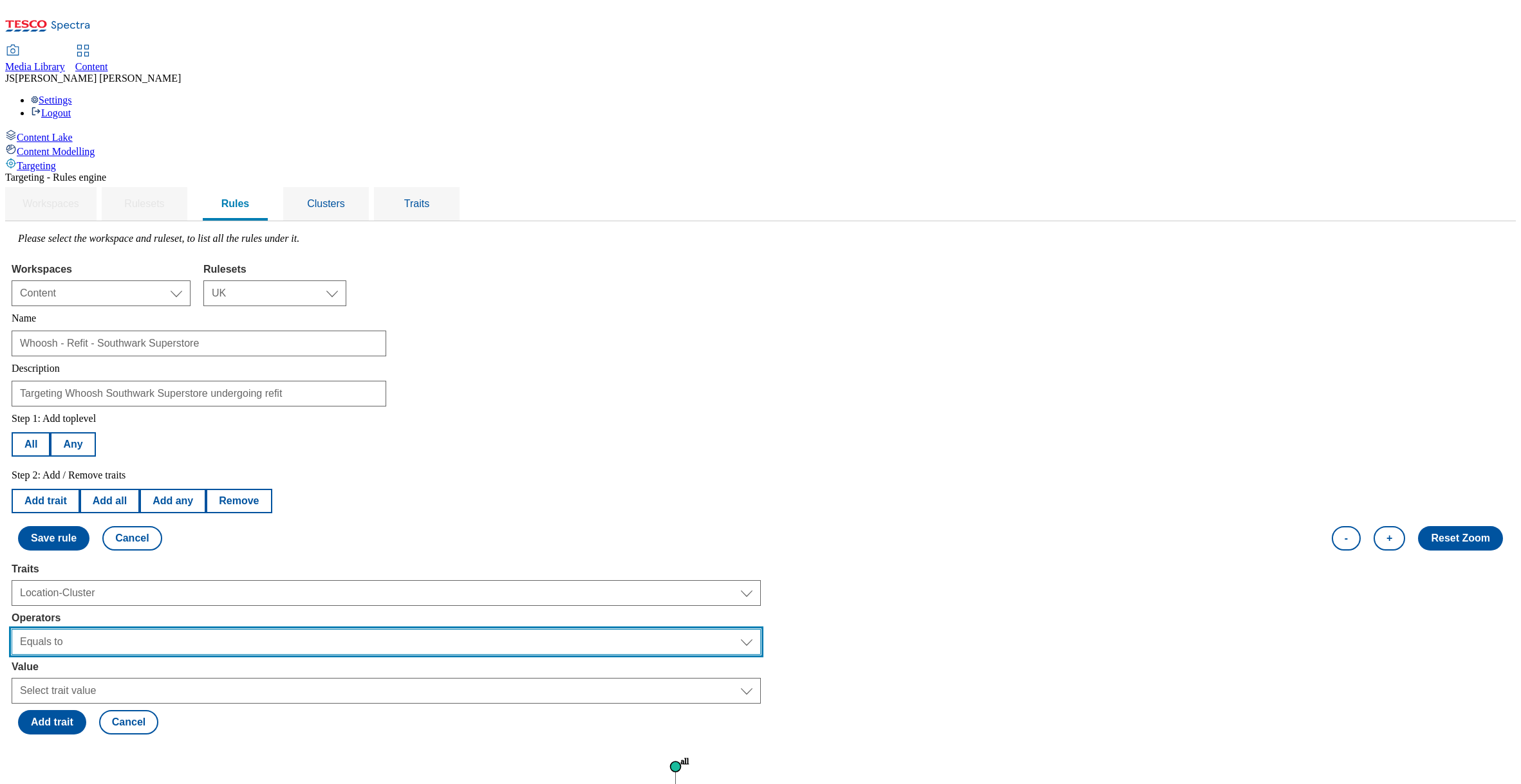
click at [218, 629] on select "Select operator Equals to Not Contains Not Equals Contains" at bounding box center [386, 642] width 749 height 26
click at [174, 629] on select "Select operator Equals to Not Contains Not Equals Contains" at bounding box center [386, 642] width 749 height 26
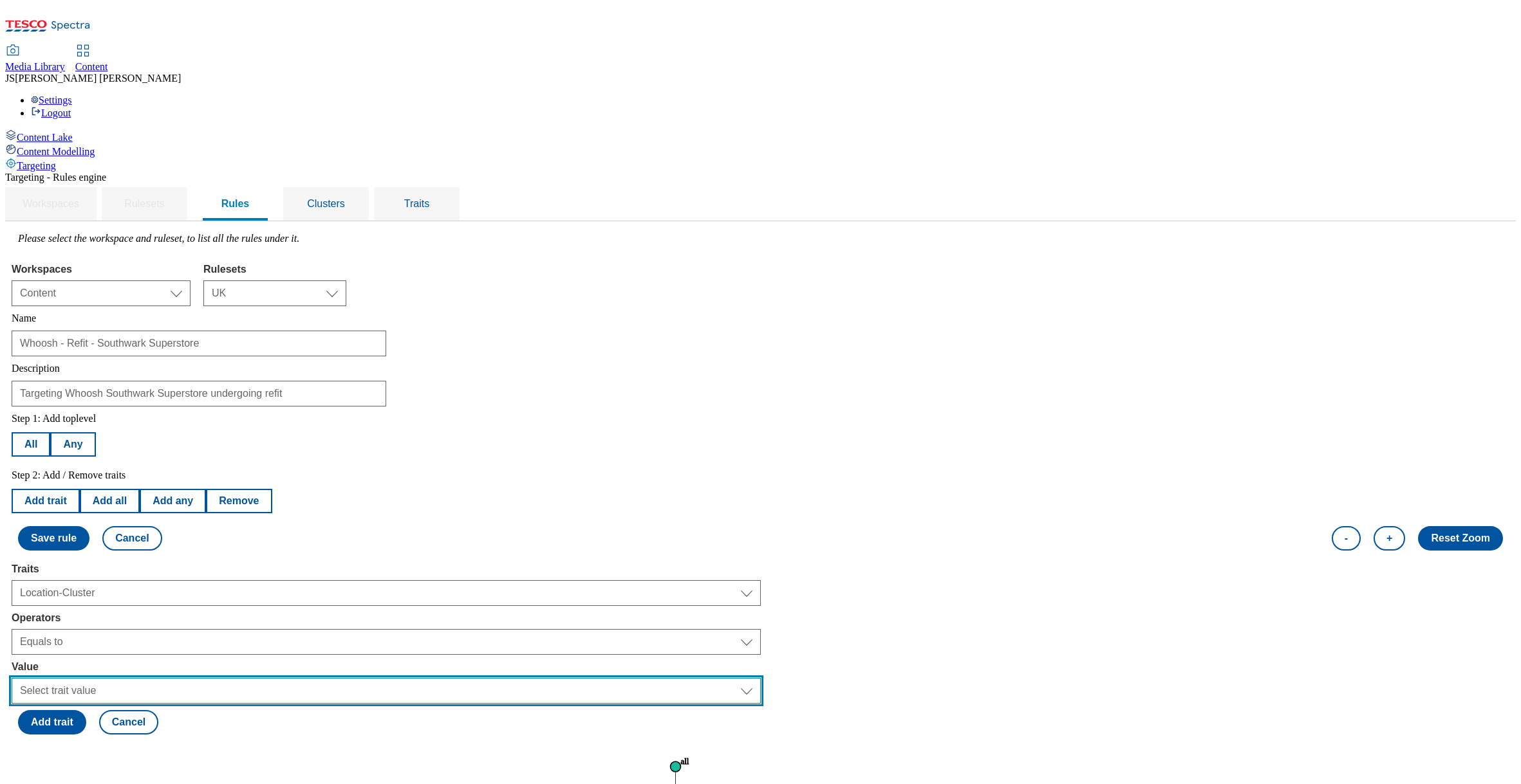
click at [222, 678] on select "Select trait value" at bounding box center [386, 690] width 749 height 26
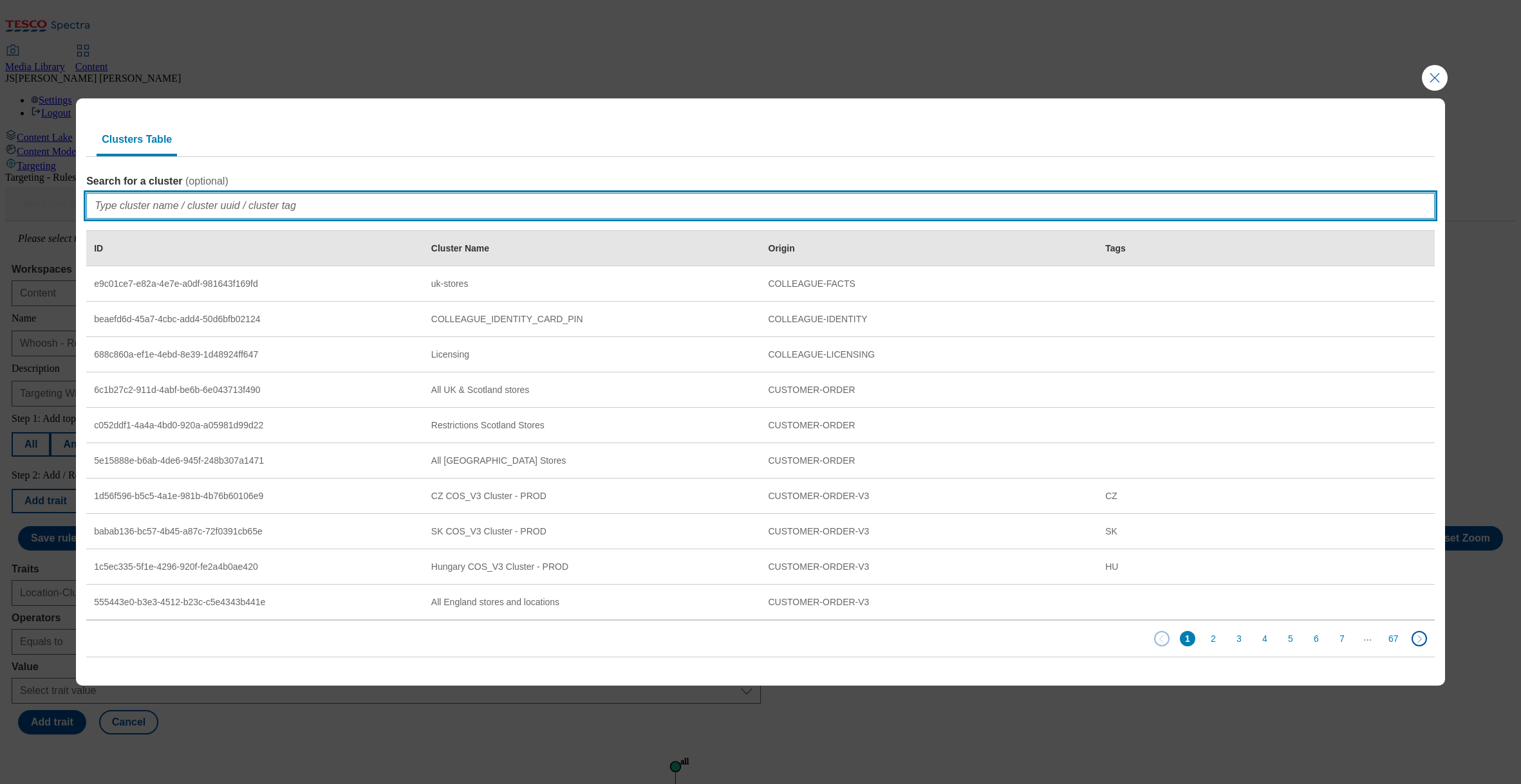
click at [135, 206] on input "Search for a cluster ( optional )" at bounding box center [760, 206] width 1348 height 26
type input "x"
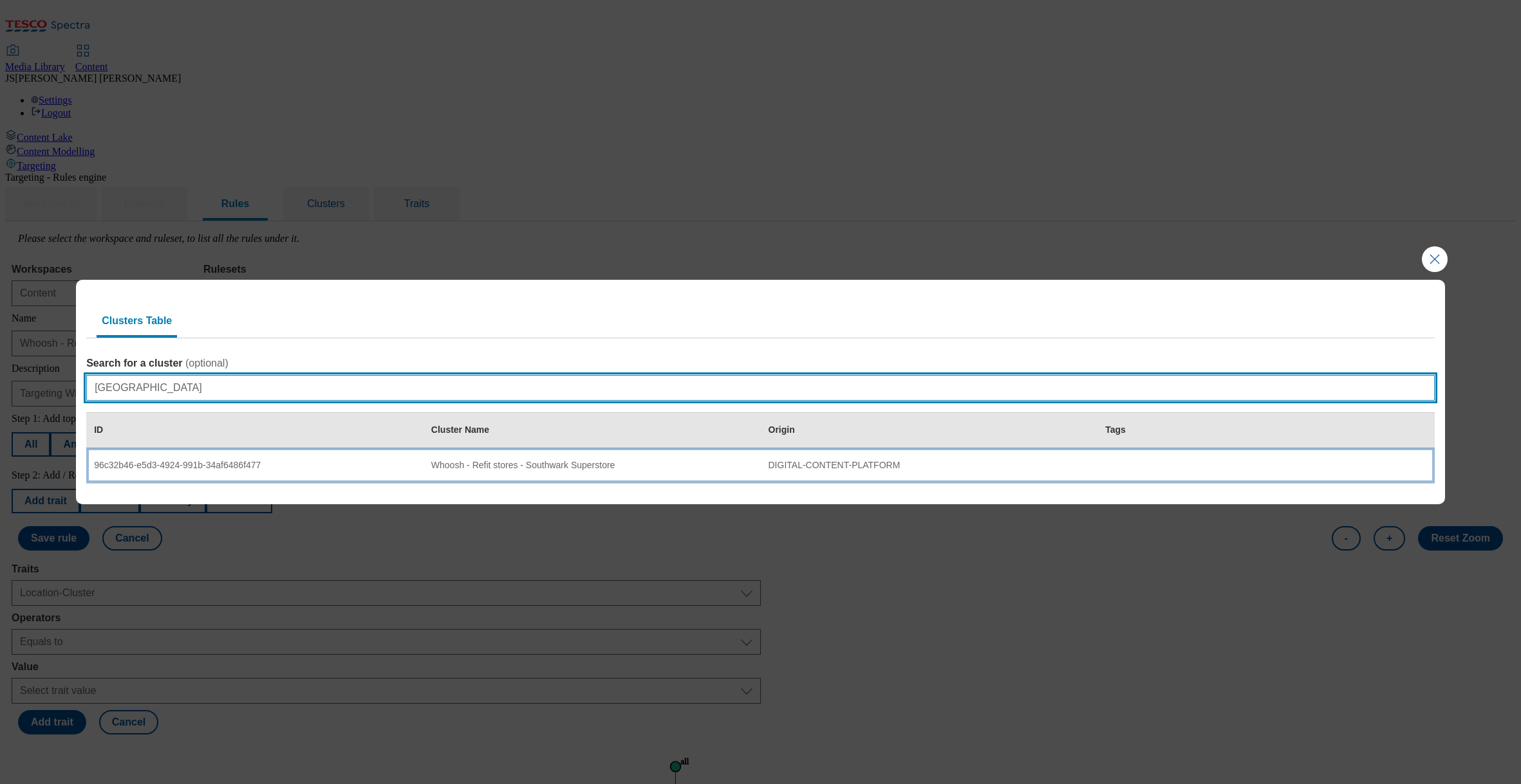
type input "southwark"
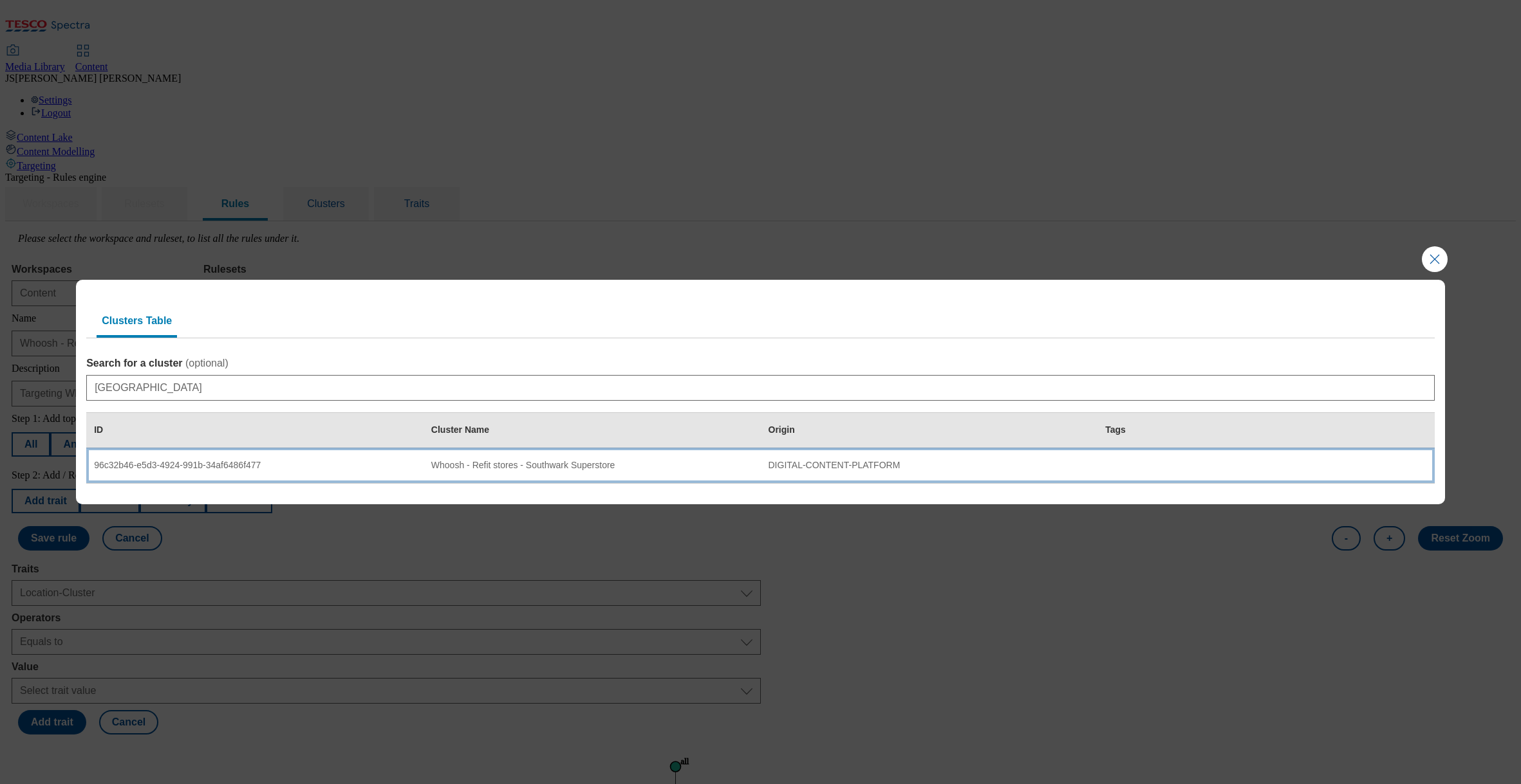
click at [177, 467] on div "96c32b46-e5d3-4924-991b-34af6486f477" at bounding box center [254, 466] width 322 height 12
select select "96c32b46-e5d3-4924-991b-34af6486f477"
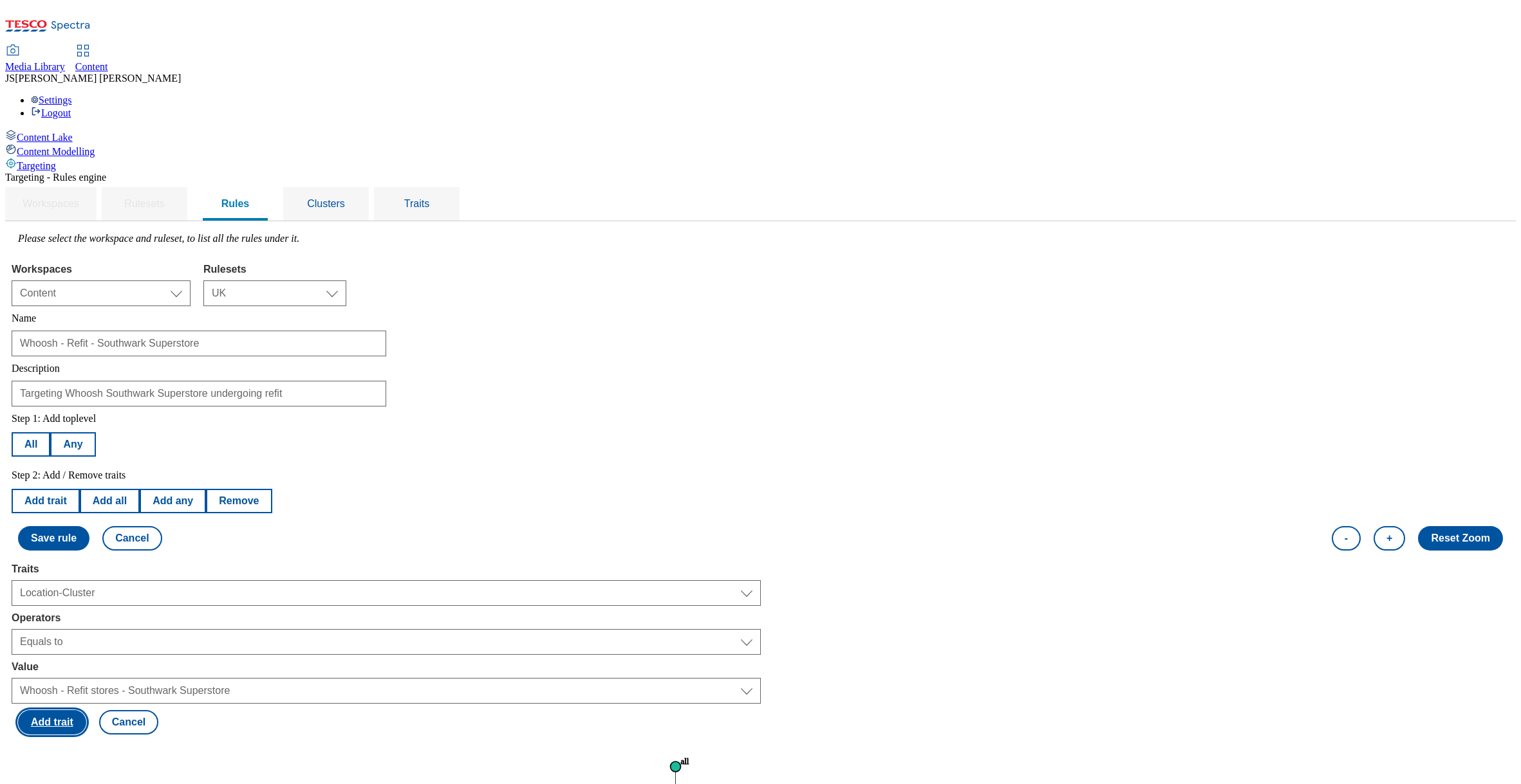
click at [87, 710] on button "Add trait" at bounding box center [52, 722] width 69 height 25
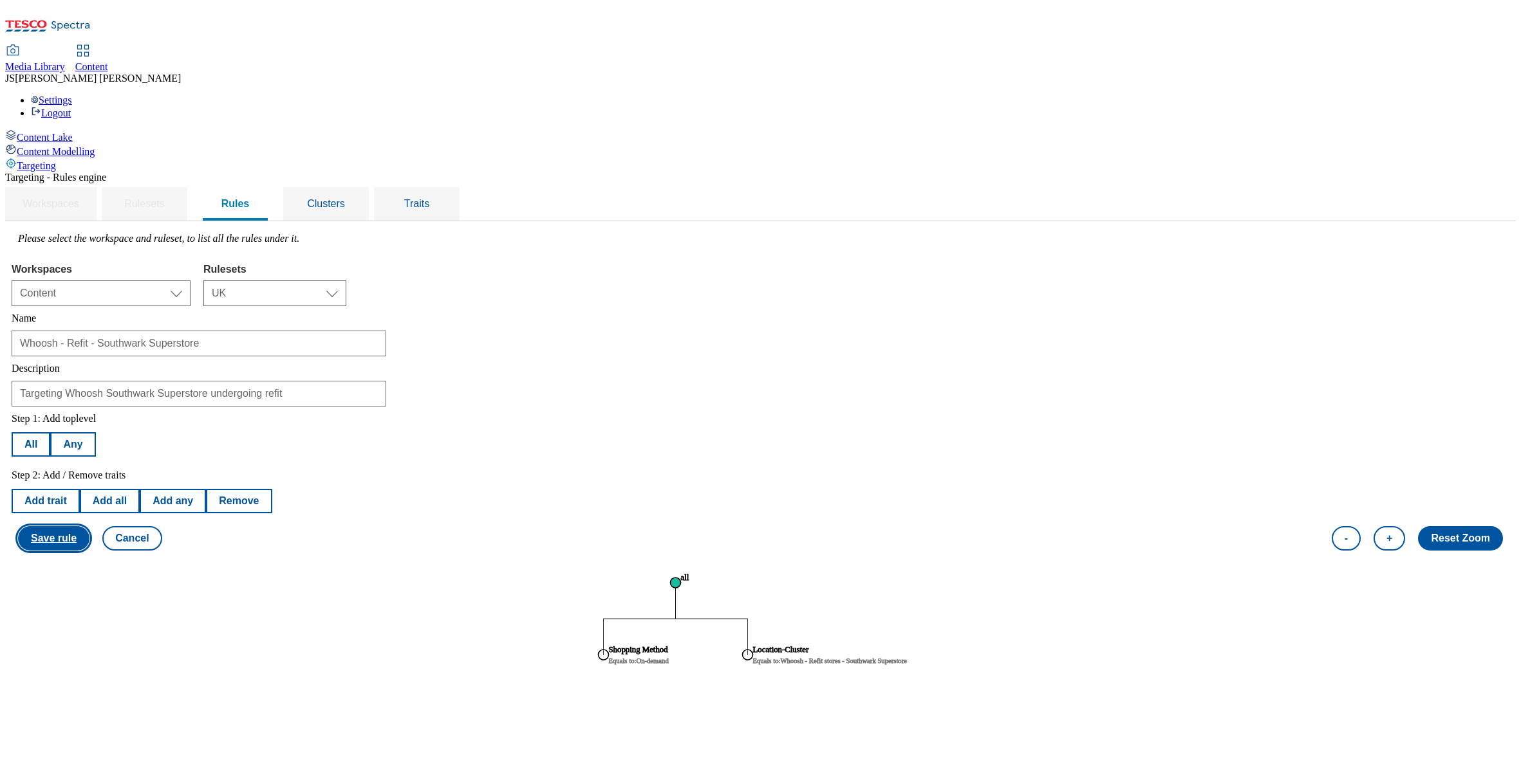
click at [90, 526] on button "Save rule" at bounding box center [54, 538] width 72 height 25
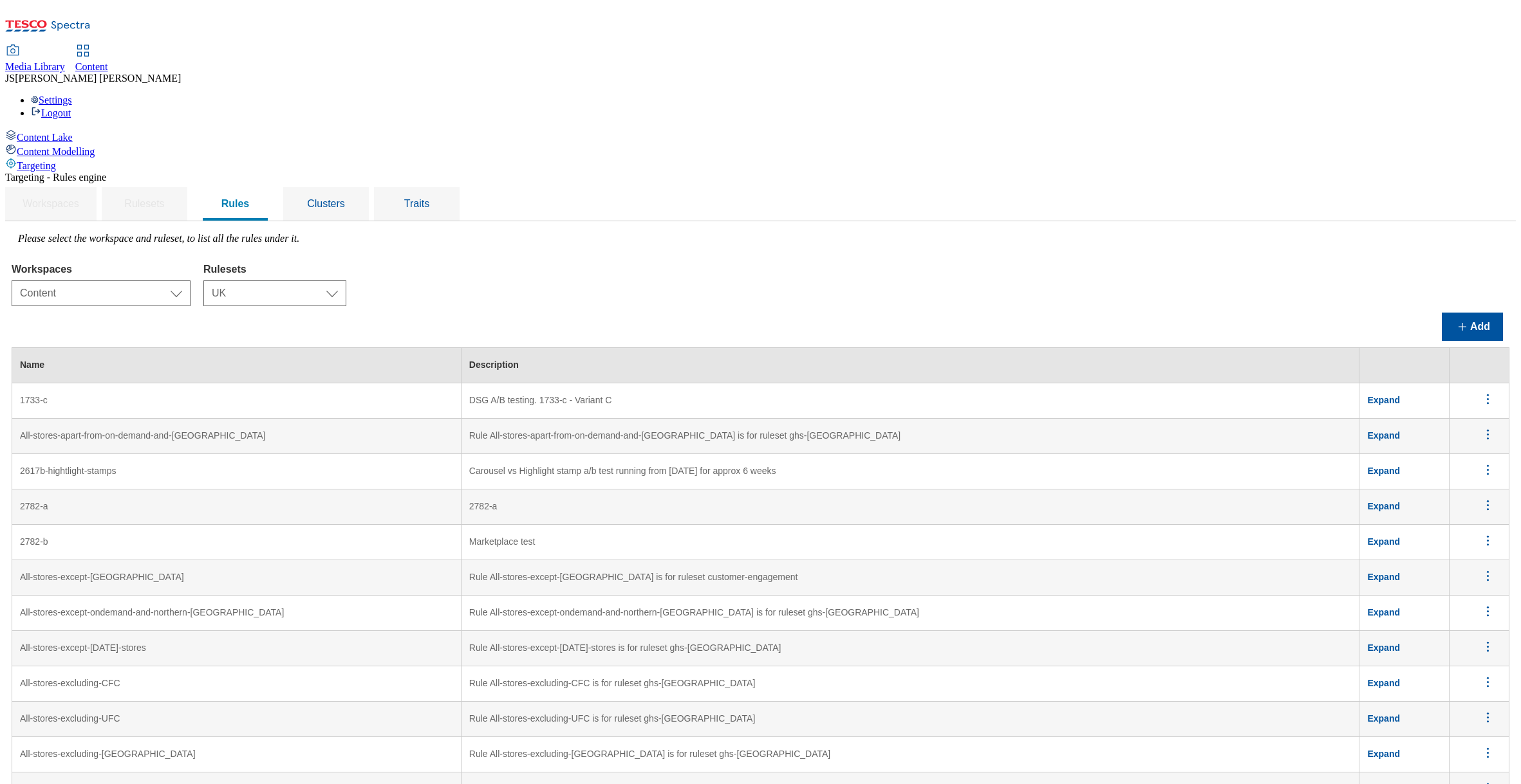
scroll to position [4738, 0]
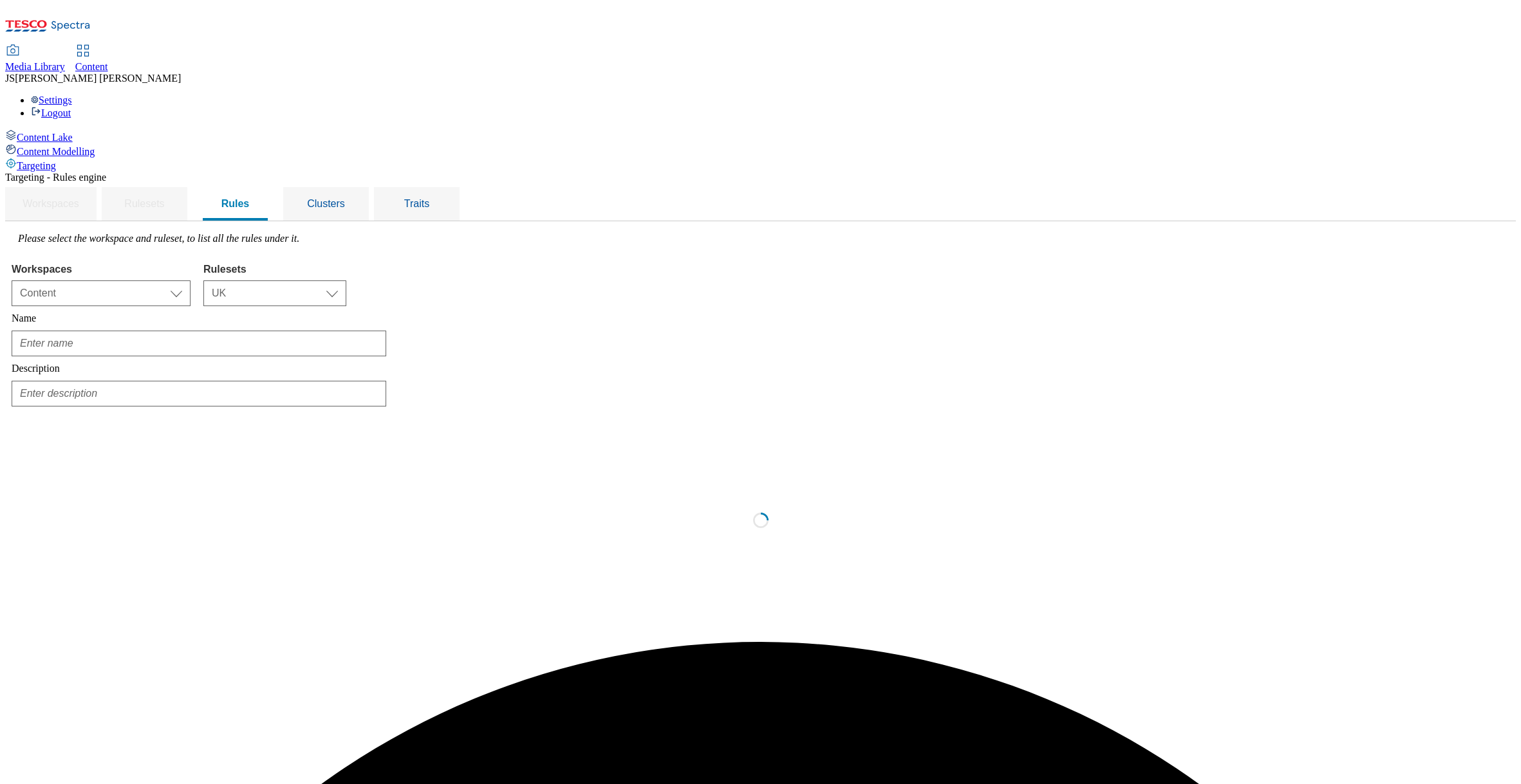
scroll to position [0, 0]
type input "Whoosh - Refit stores"
type input "Targeting Whoosh stores undergoing refit"
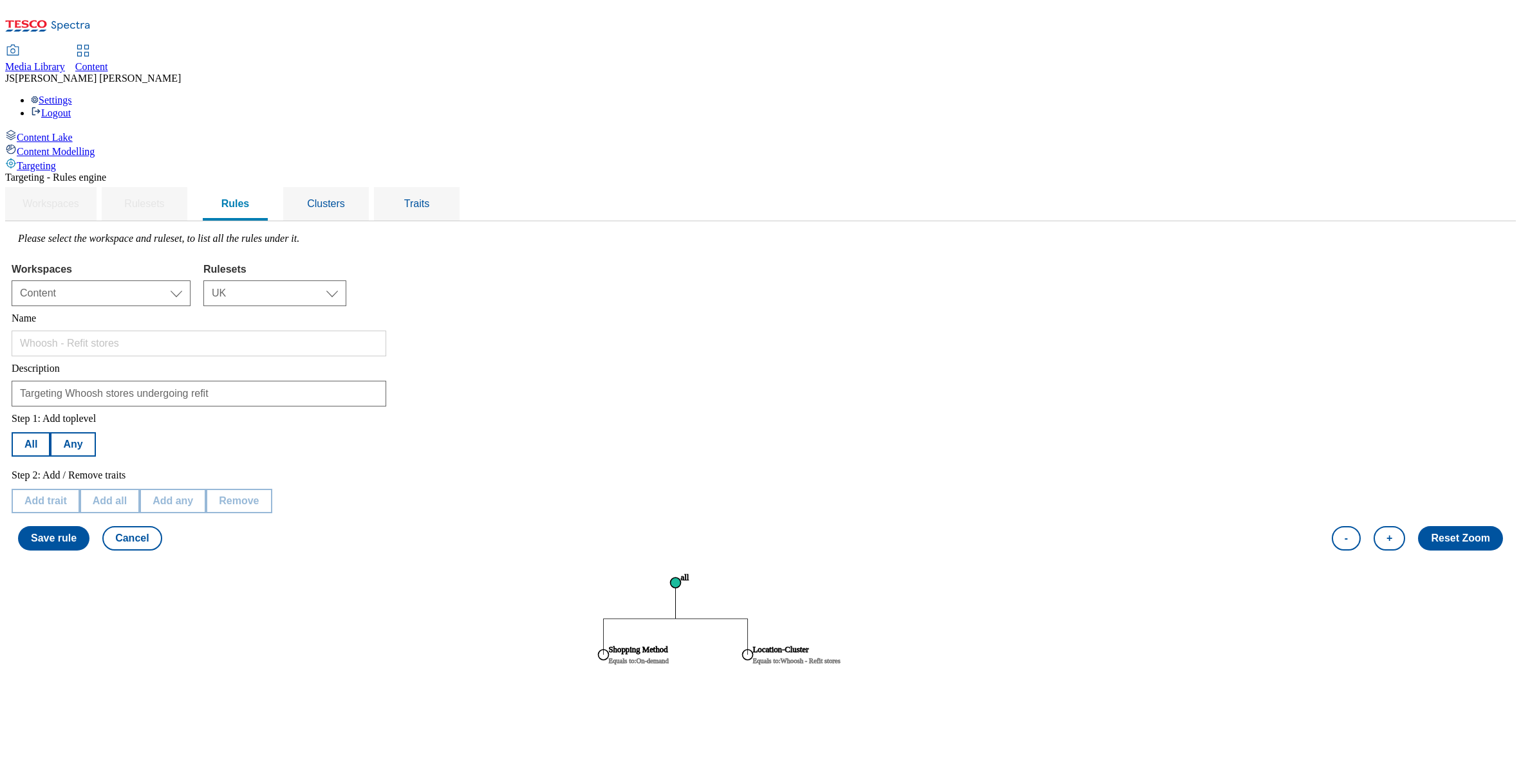
click at [65, 61] on span "Media Library" at bounding box center [35, 66] width 60 height 11
